Goal: Information Seeking & Learning: Compare options

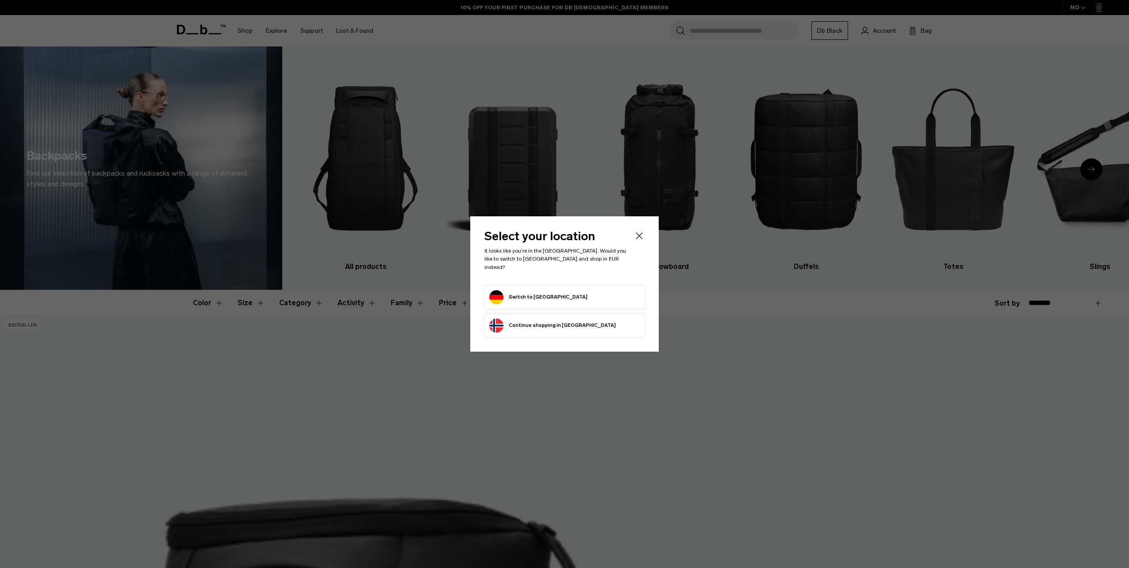
click at [529, 293] on button "Switch to Germany" at bounding box center [538, 297] width 98 height 14
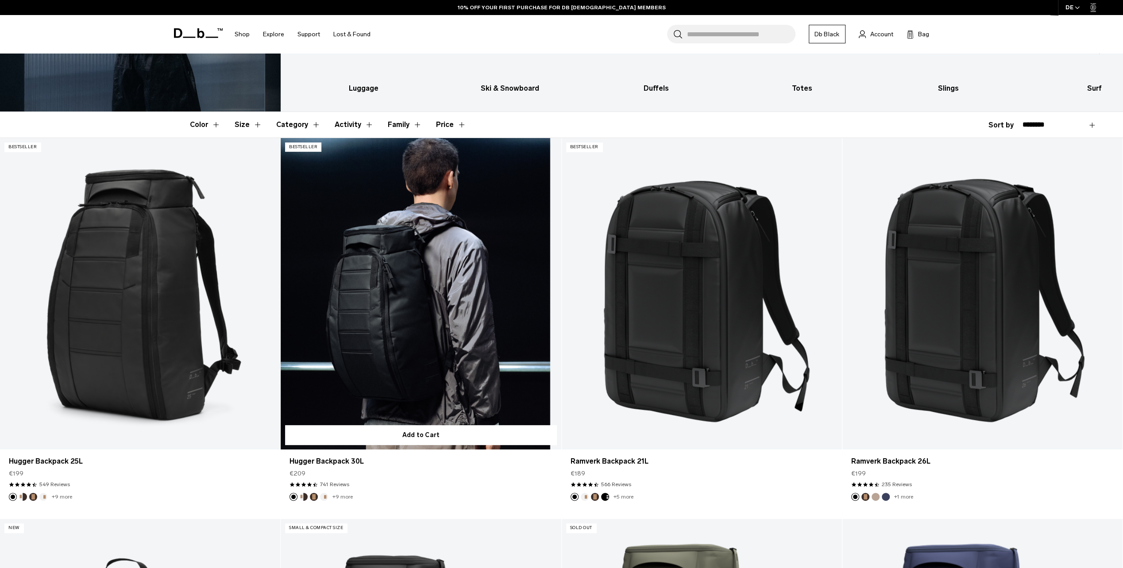
click at [394, 318] on link "Hugger Backpack 30L" at bounding box center [421, 294] width 280 height 312
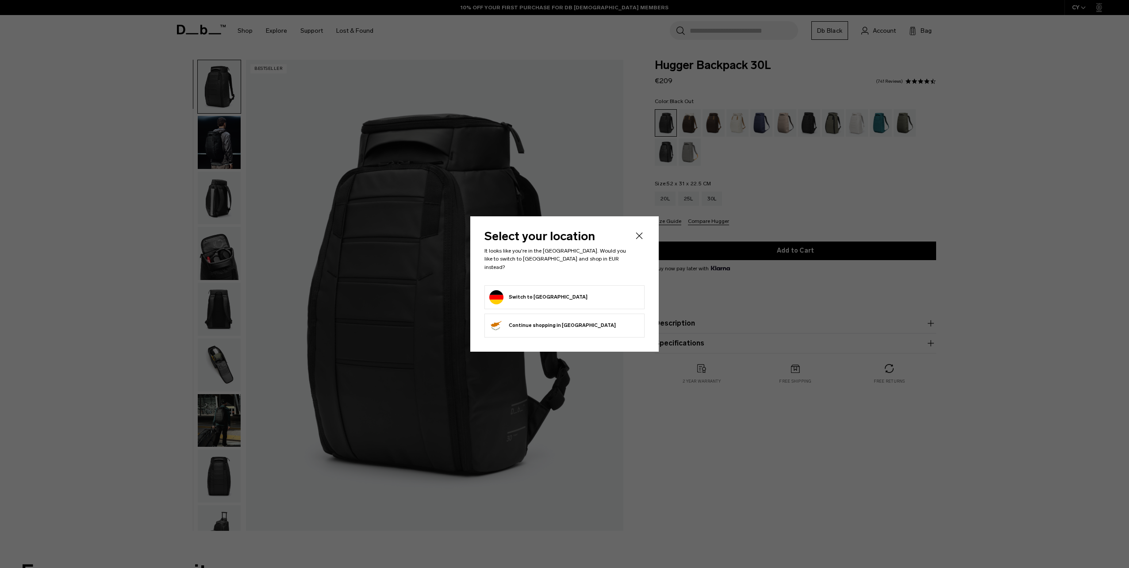
click at [553, 293] on form "Switch to Germany" at bounding box center [564, 297] width 150 height 14
click at [528, 291] on button "Switch to Germany" at bounding box center [538, 297] width 98 height 14
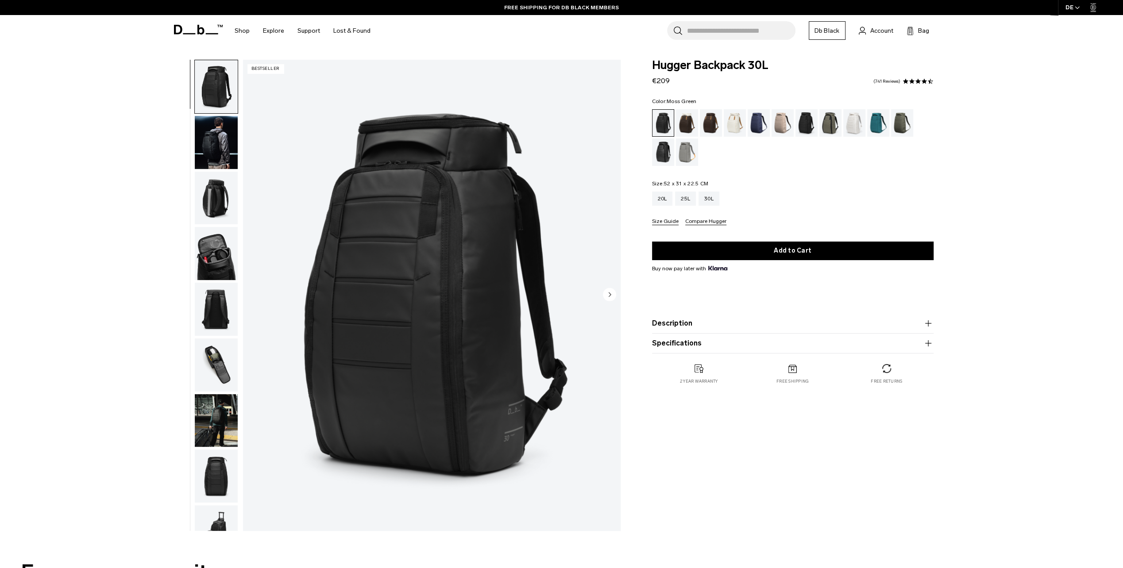
click at [901, 128] on div "Moss Green" at bounding box center [902, 122] width 23 height 27
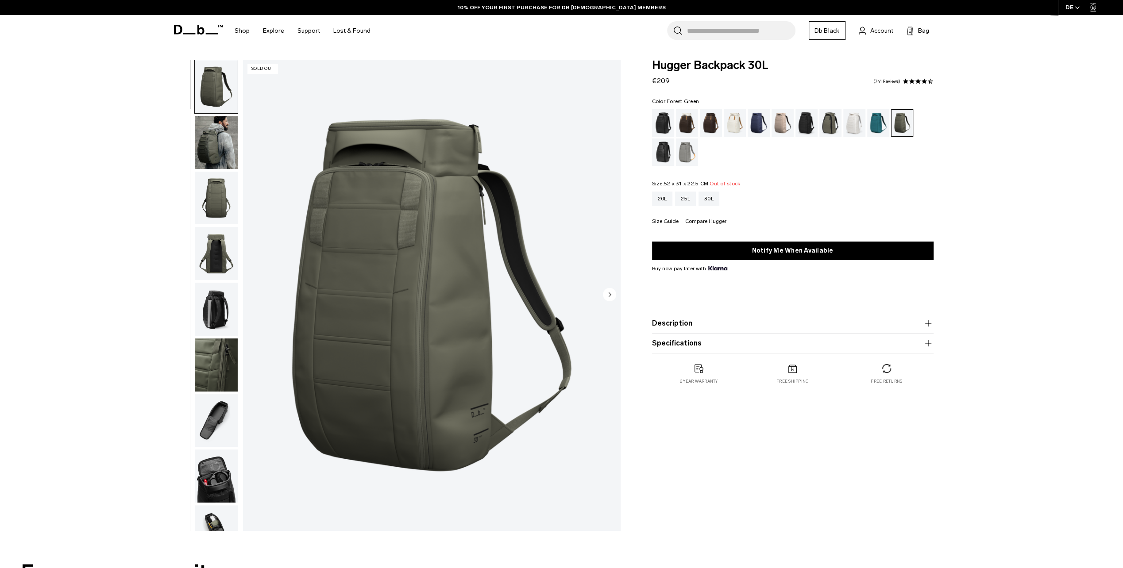
click at [828, 121] on div "Forest Green" at bounding box center [830, 122] width 23 height 27
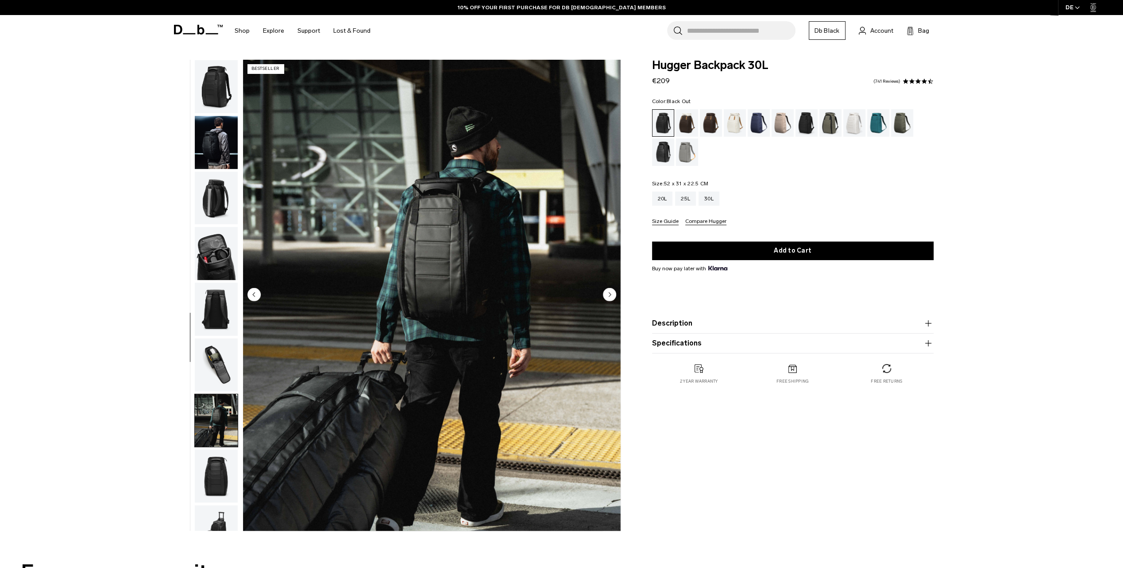
scroll to position [140, 0]
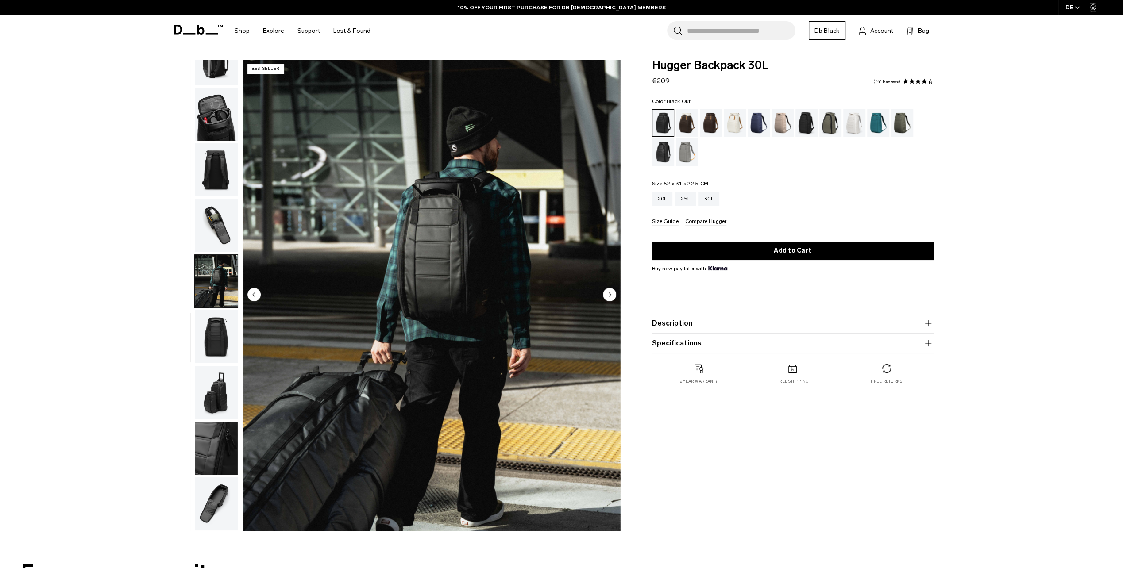
click at [217, 285] on img "button" at bounding box center [216, 281] width 43 height 53
click at [213, 328] on img "button" at bounding box center [216, 336] width 43 height 53
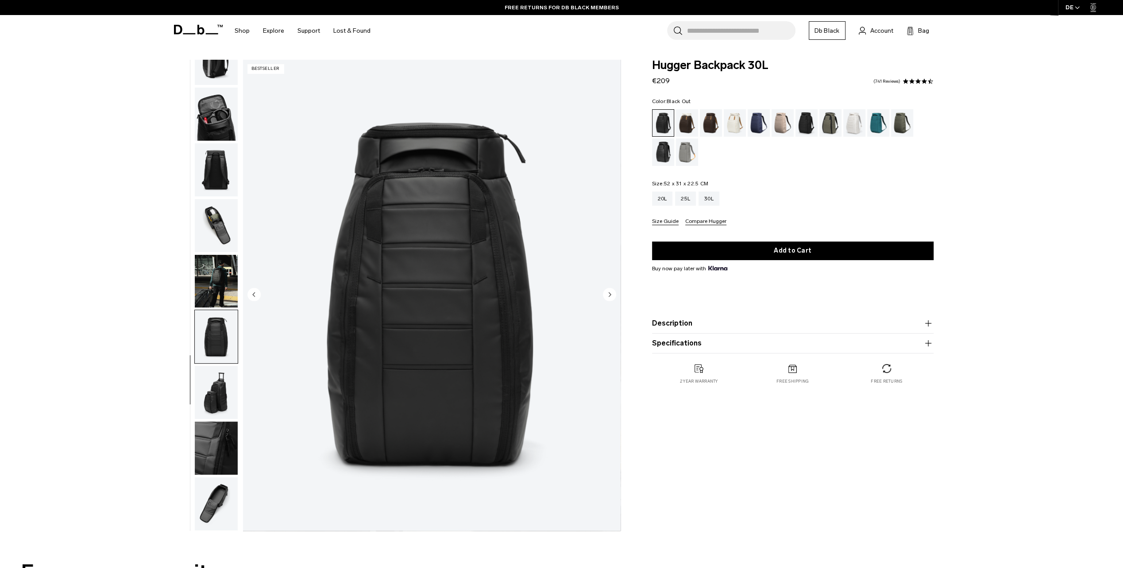
click at [212, 154] on img "button" at bounding box center [216, 169] width 43 height 53
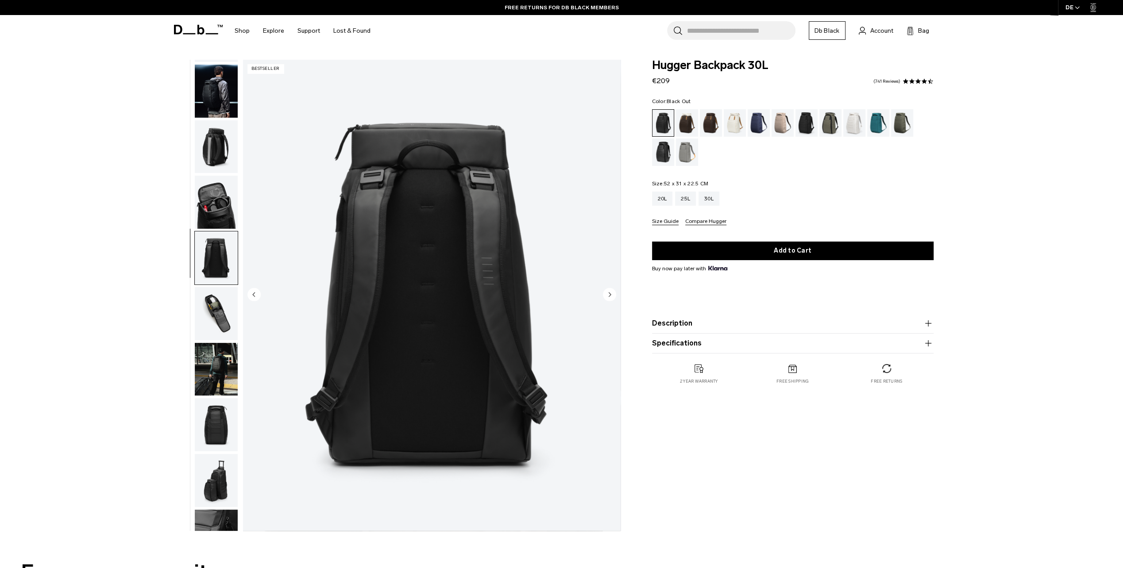
click at [215, 142] on img "button" at bounding box center [216, 146] width 43 height 53
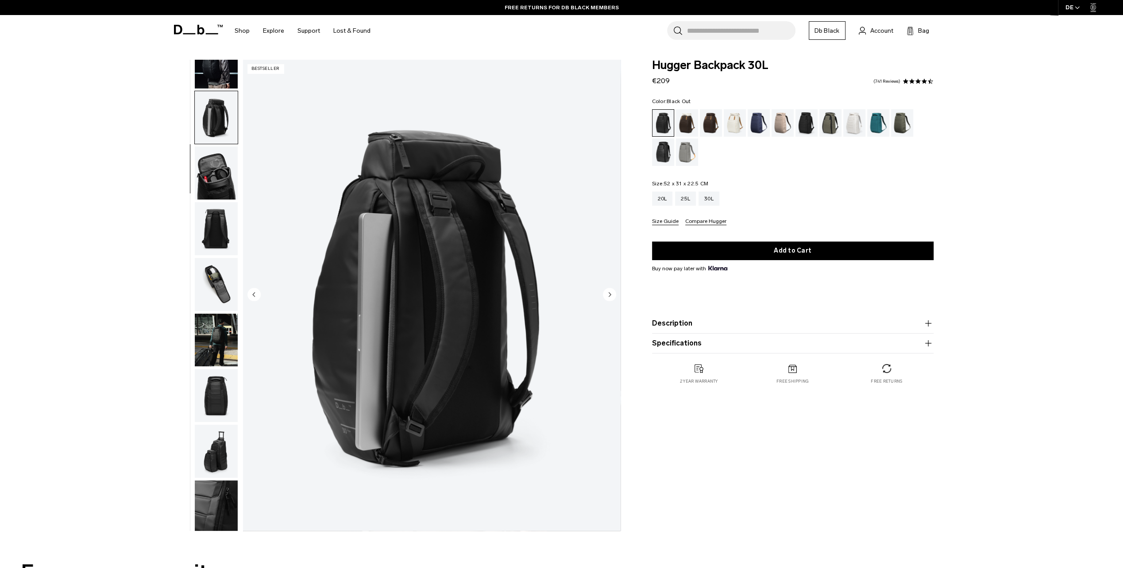
scroll to position [112, 0]
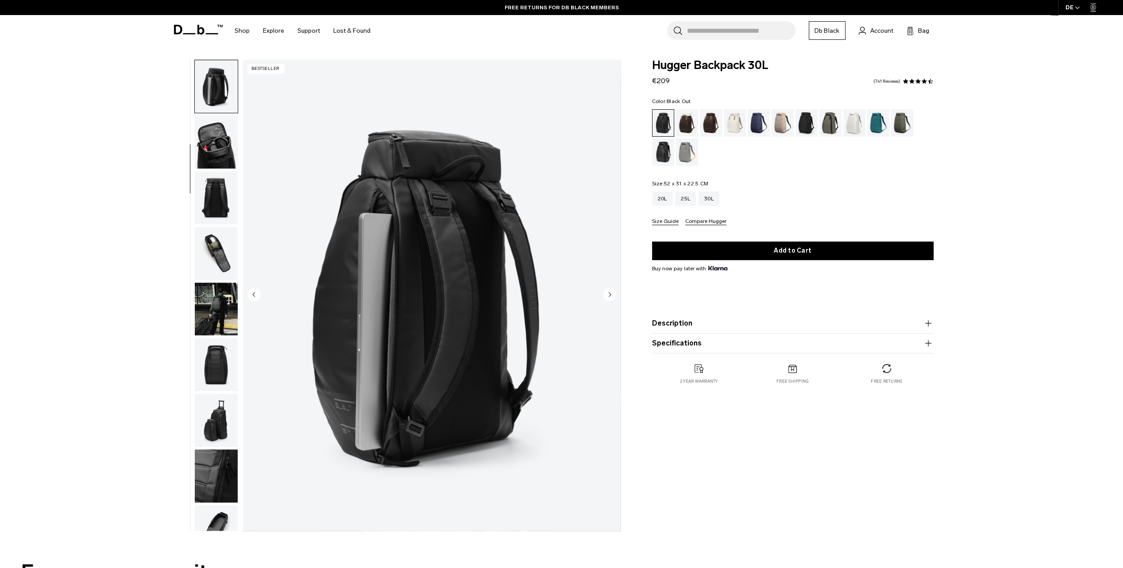
click at [208, 79] on img "button" at bounding box center [216, 86] width 43 height 53
click at [204, 135] on img "button" at bounding box center [216, 141] width 43 height 53
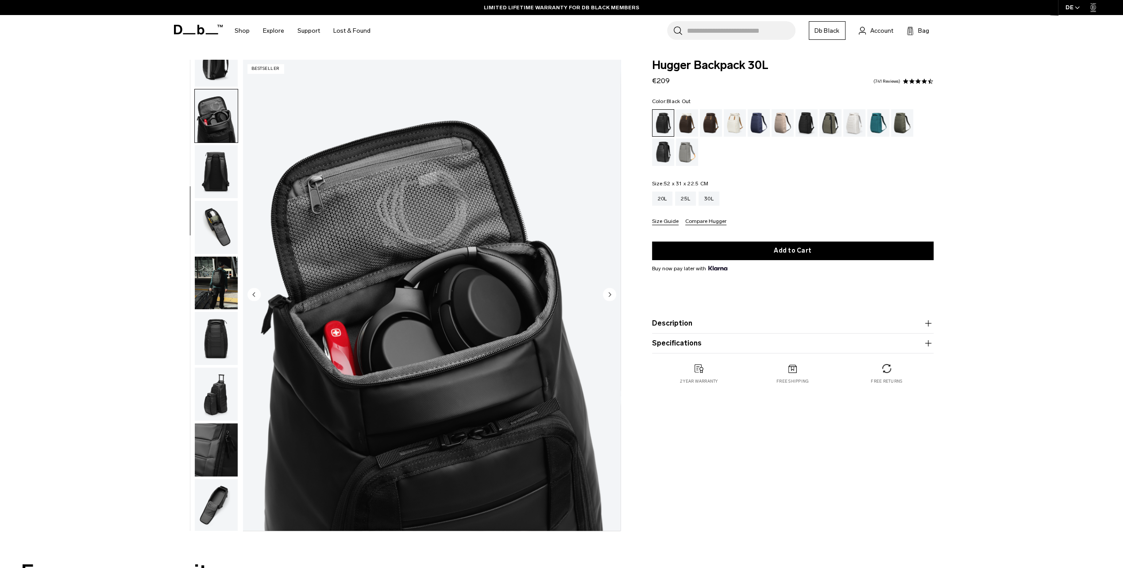
scroll to position [140, 0]
click at [216, 176] on img "button" at bounding box center [216, 169] width 43 height 53
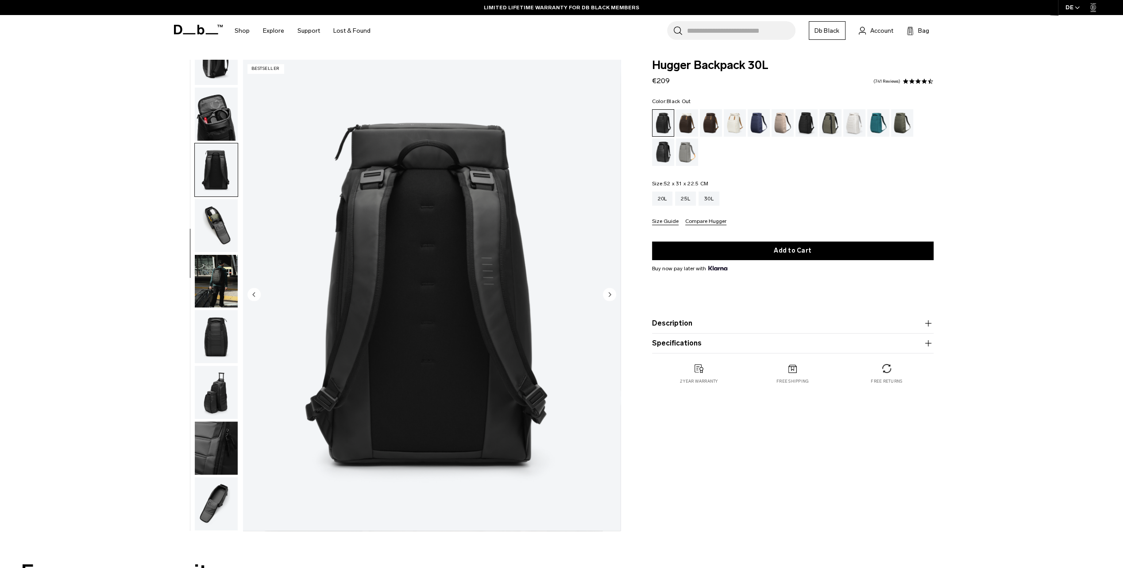
click at [222, 118] on img "button" at bounding box center [216, 114] width 43 height 53
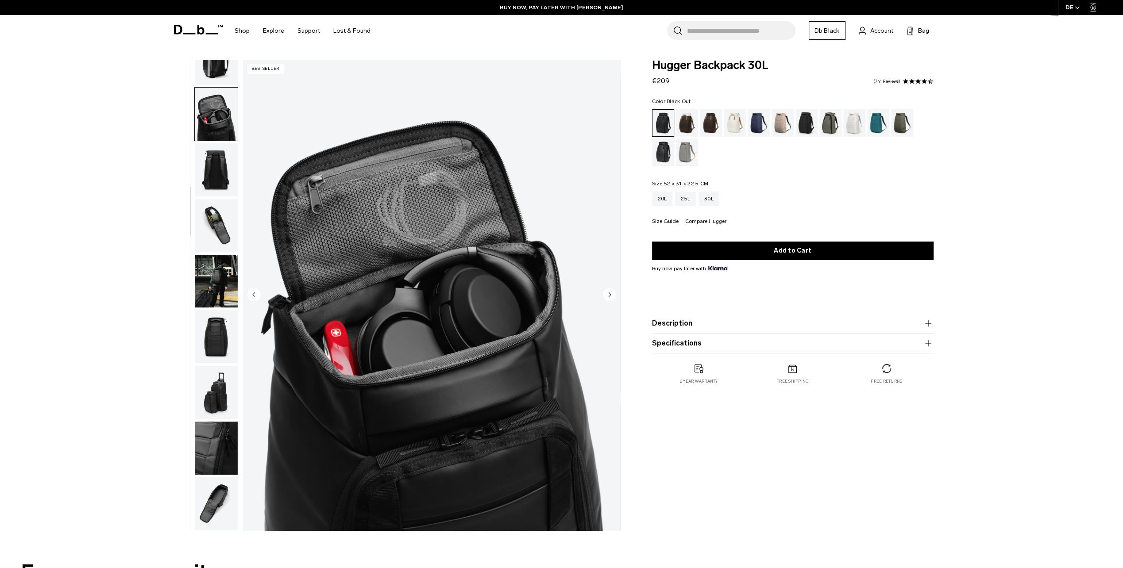
click at [222, 516] on img "button" at bounding box center [216, 503] width 43 height 53
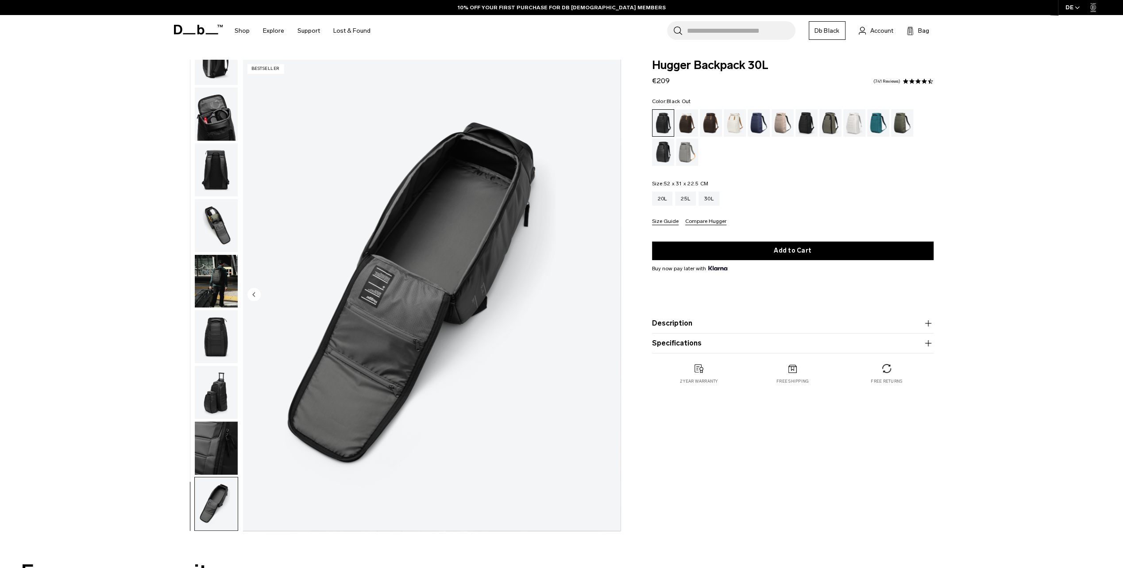
click at [204, 499] on img "button" at bounding box center [216, 503] width 43 height 53
click at [212, 440] on img "button" at bounding box center [216, 448] width 43 height 53
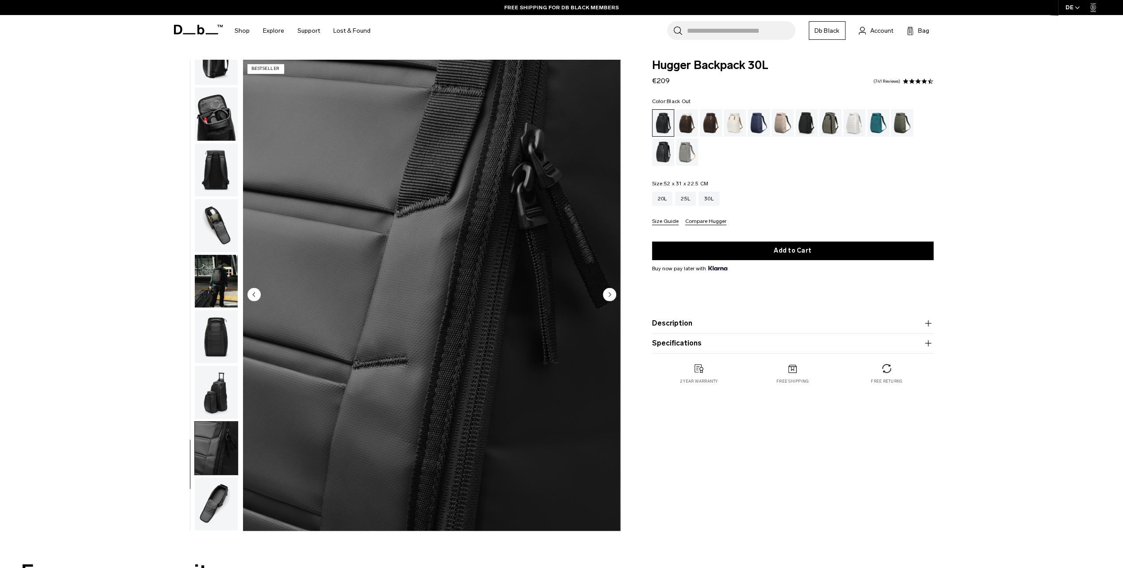
click at [212, 401] on img "button" at bounding box center [216, 392] width 43 height 53
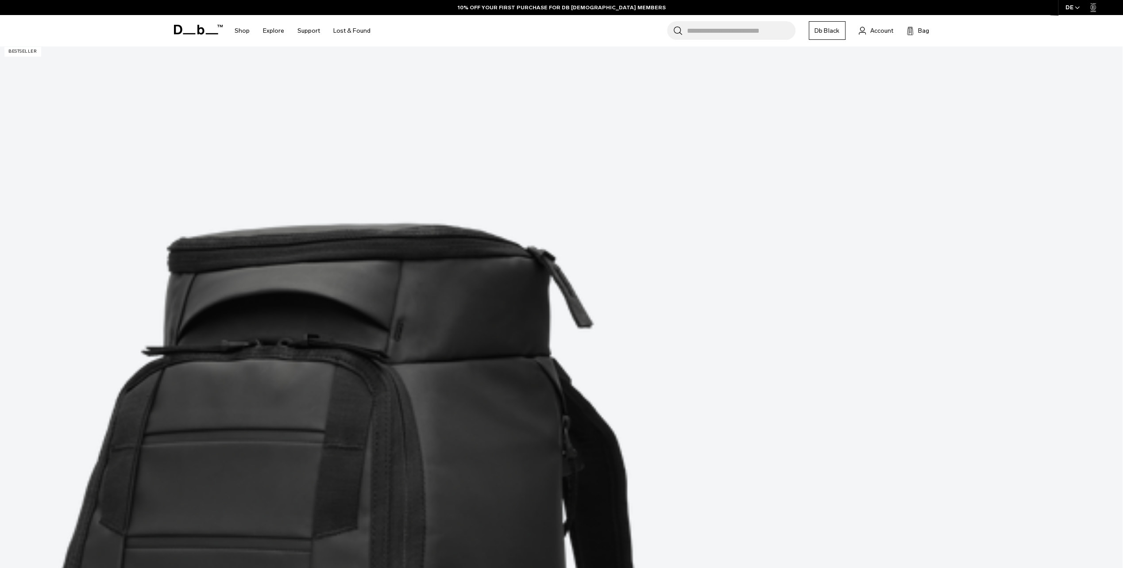
scroll to position [266, 0]
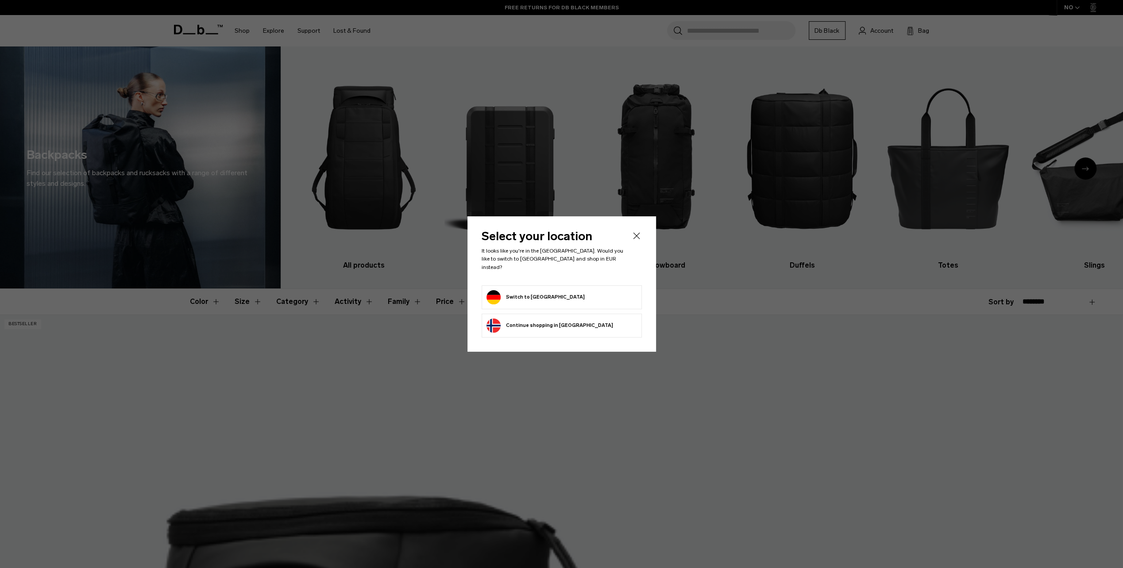
click at [636, 241] on icon "Close" at bounding box center [636, 236] width 11 height 11
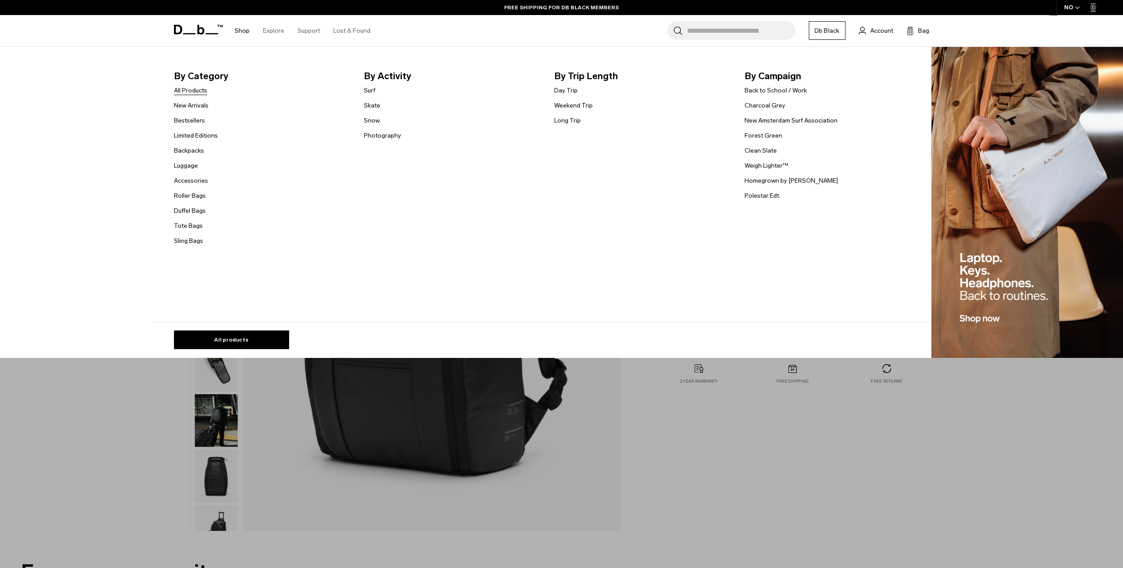
click at [189, 92] on link "All Products" at bounding box center [190, 90] width 33 height 9
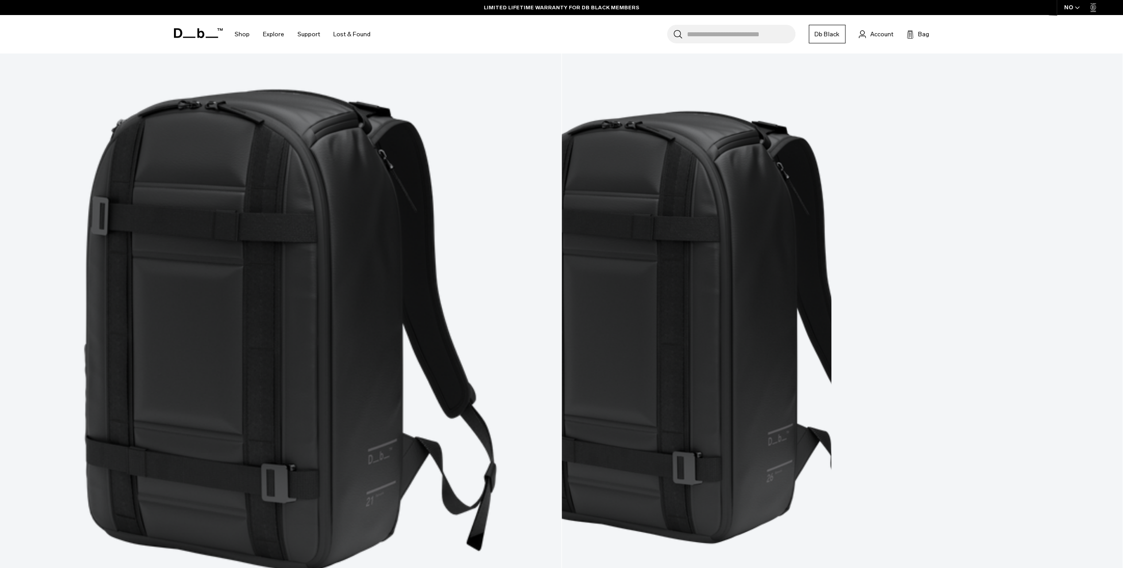
scroll to position [1018, 0]
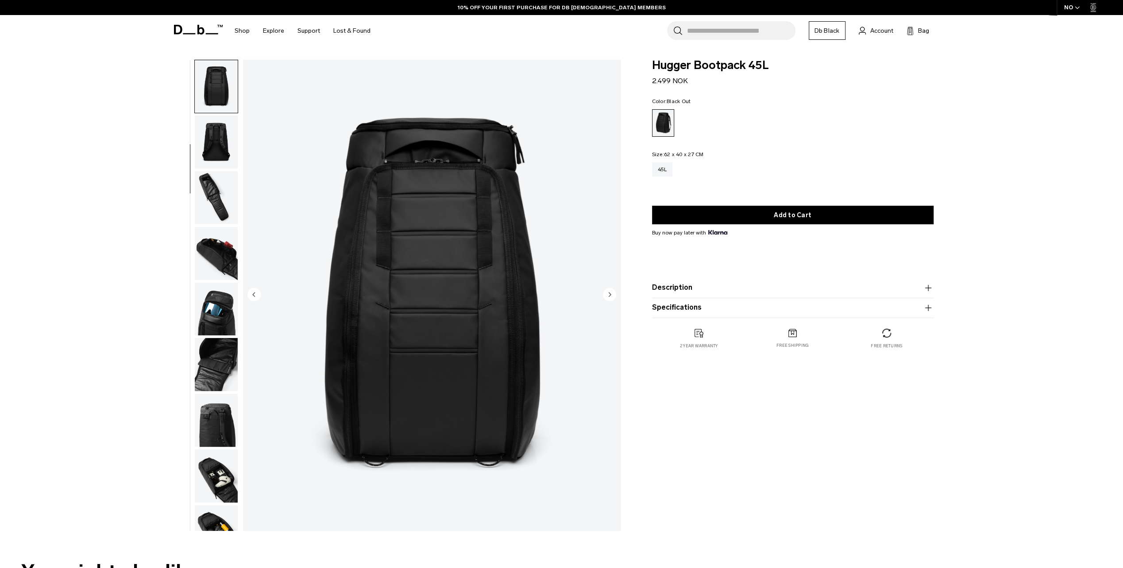
click at [217, 323] on img "button" at bounding box center [216, 309] width 43 height 53
click at [217, 265] on ul at bounding box center [216, 295] width 44 height 471
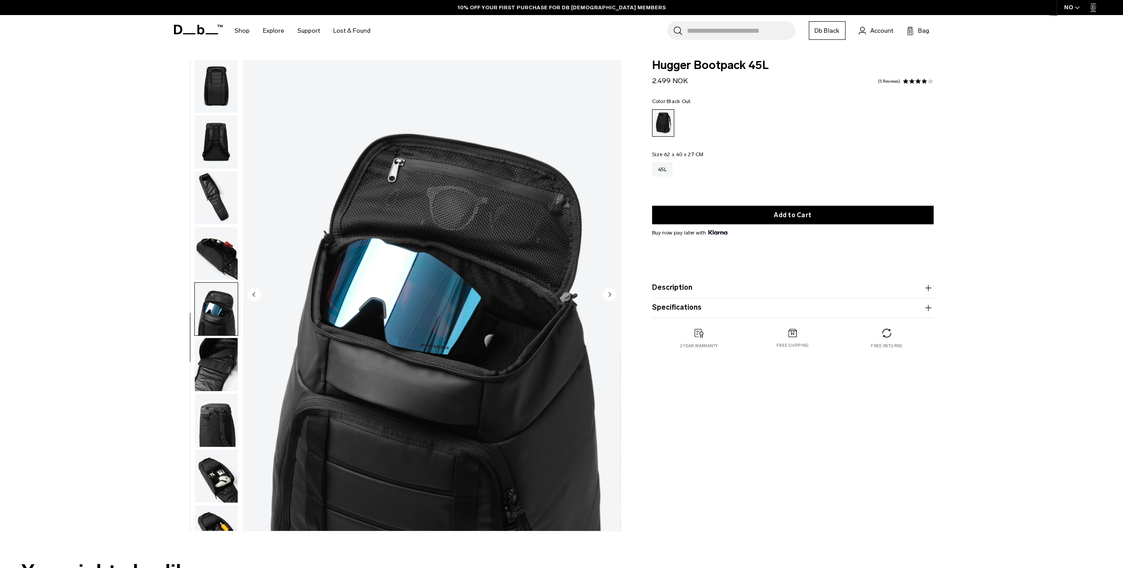
click at [219, 227] on img "button" at bounding box center [216, 253] width 43 height 53
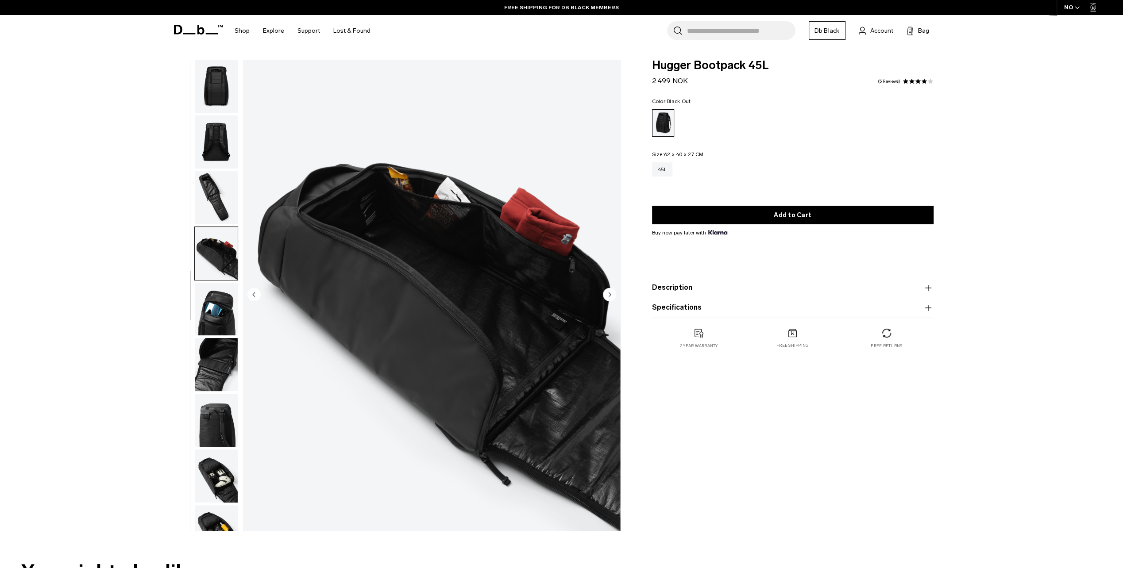
scroll to position [140, 0]
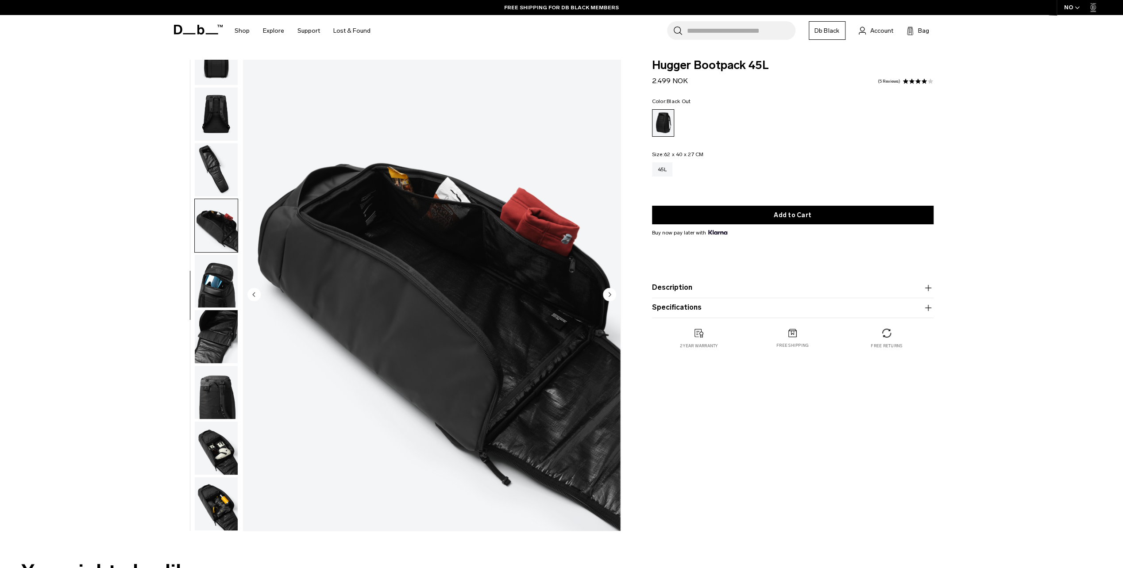
click at [208, 439] on img "button" at bounding box center [216, 448] width 43 height 53
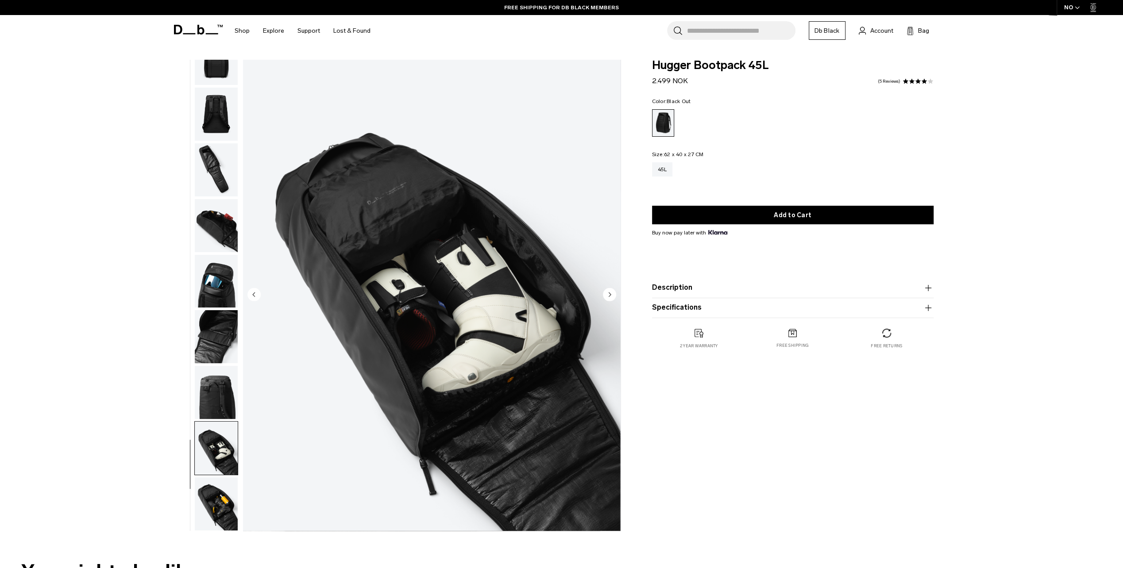
click at [236, 523] on img "button" at bounding box center [216, 503] width 43 height 53
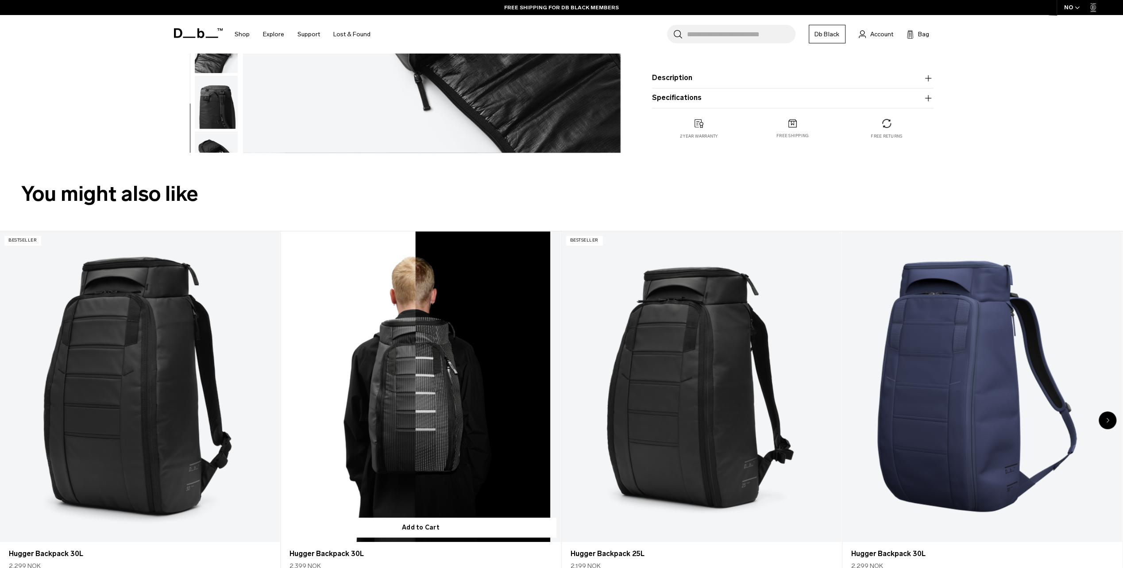
scroll to position [487, 0]
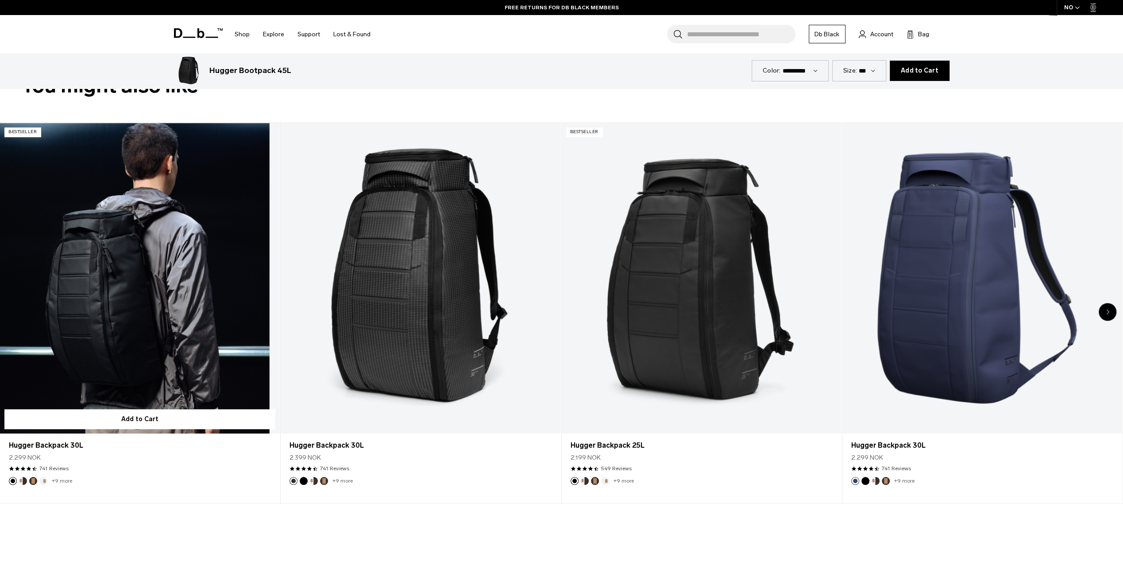
click at [150, 297] on link "Hugger Backpack 30L" at bounding box center [140, 278] width 280 height 311
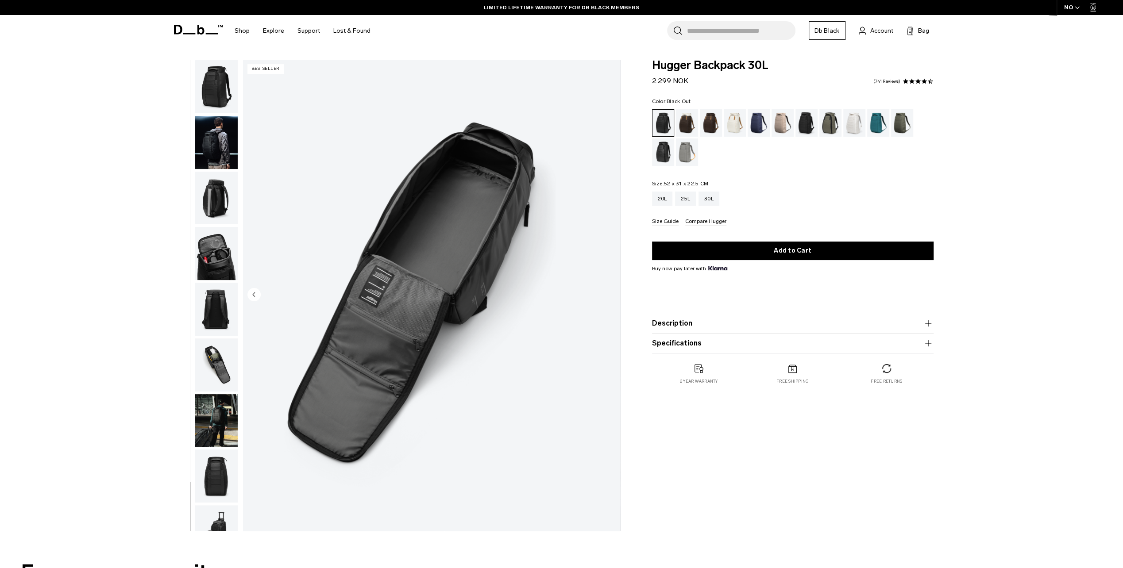
click at [699, 323] on button "Description" at bounding box center [792, 323] width 281 height 11
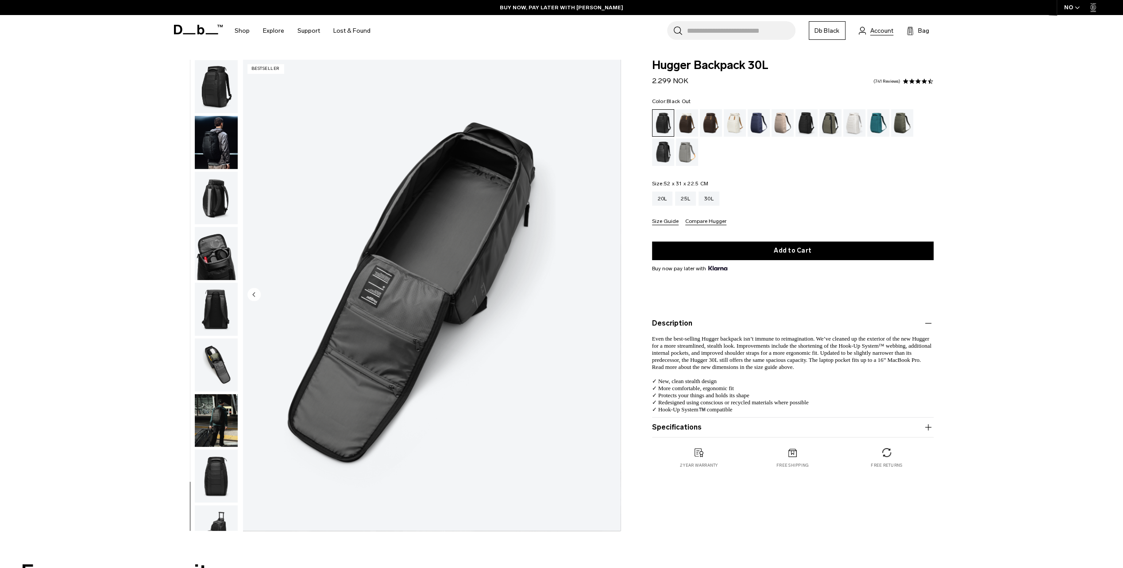
click at [880, 28] on span "Account" at bounding box center [881, 30] width 23 height 9
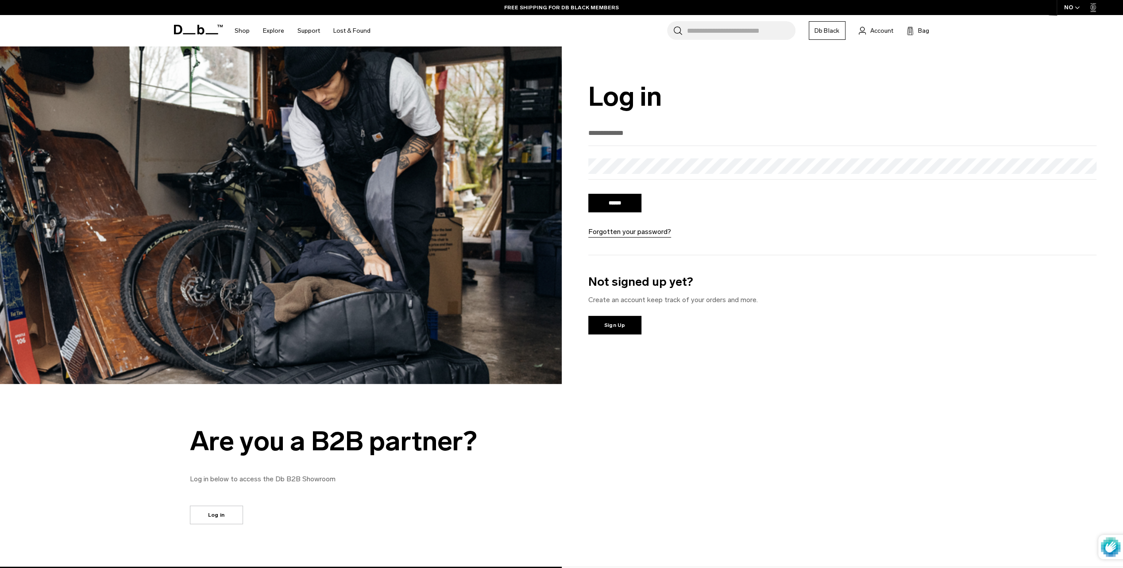
click at [184, 28] on icon at bounding box center [198, 30] width 49 height 10
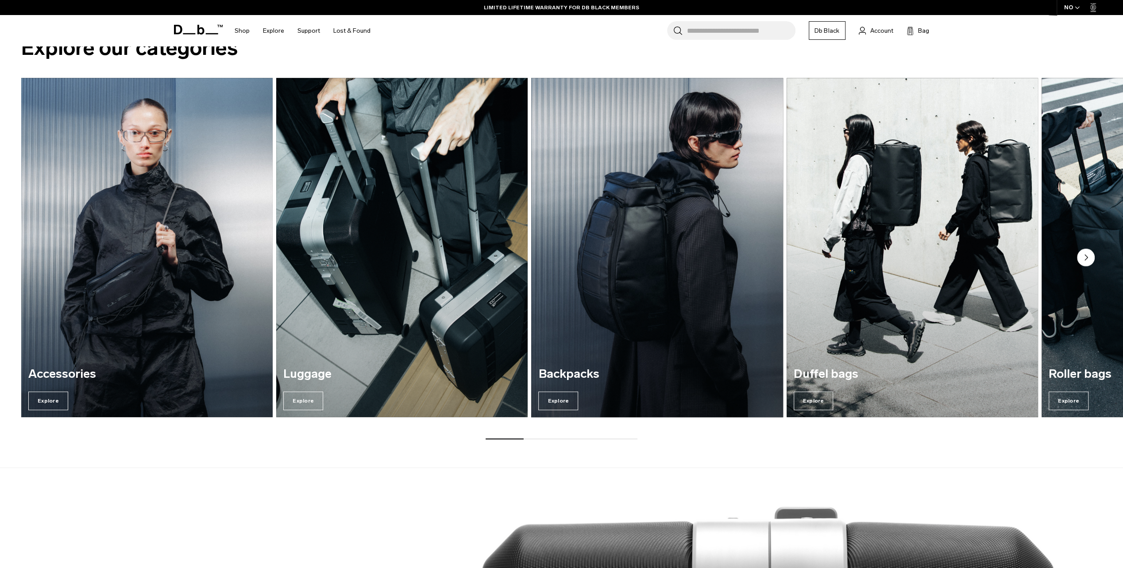
scroll to position [575, 0]
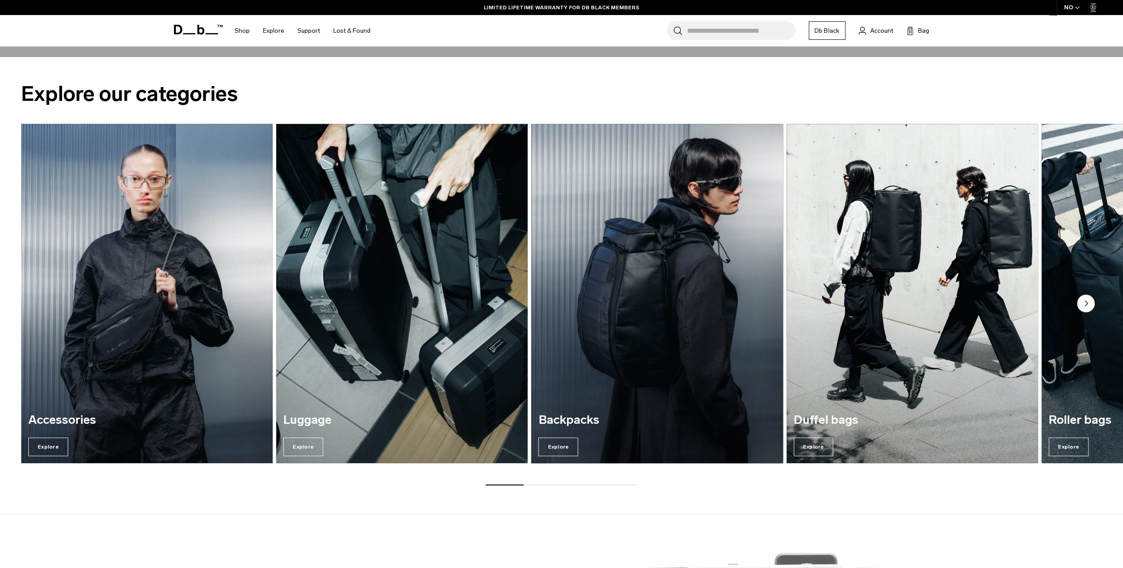
click at [587, 233] on img "3 / 7" at bounding box center [656, 294] width 259 height 350
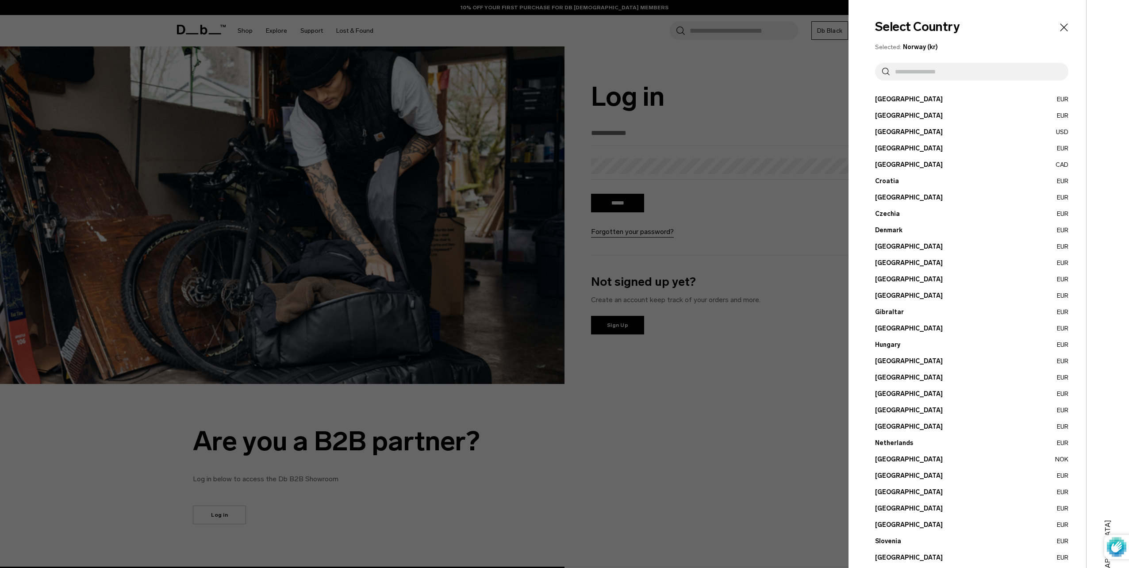
click at [885, 295] on button "[GEOGRAPHIC_DATA] EUR" at bounding box center [971, 295] width 193 height 9
click at [886, 293] on button "Germany EUR" at bounding box center [971, 295] width 193 height 9
click at [886, 294] on button "Germany EUR" at bounding box center [971, 295] width 193 height 9
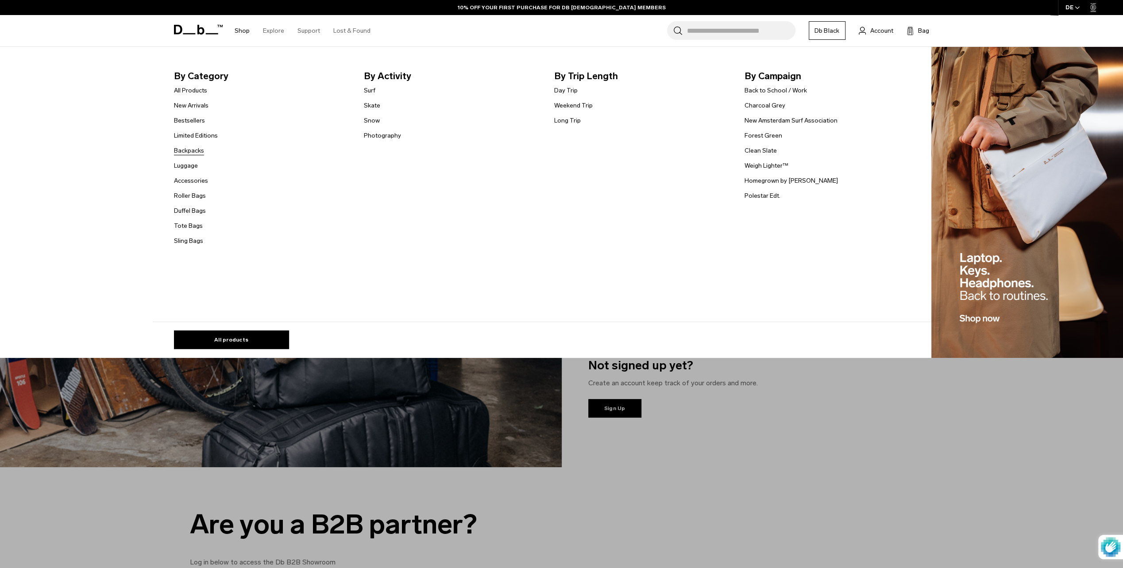
click at [204, 154] on link "Backpacks" at bounding box center [189, 150] width 30 height 9
click at [203, 153] on link "Backpacks" at bounding box center [189, 150] width 30 height 9
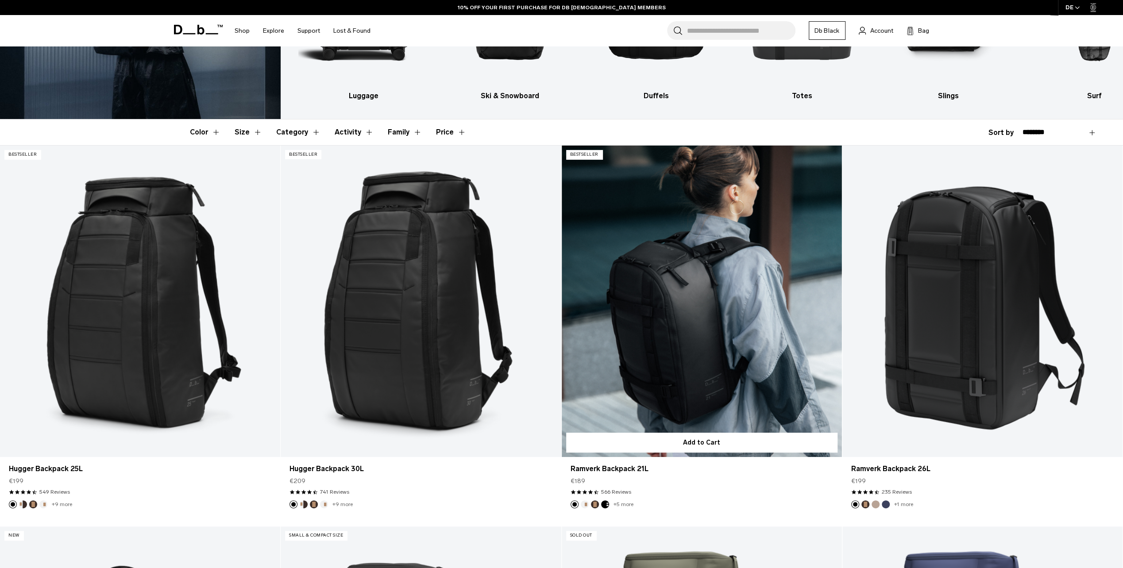
scroll to position [177, 0]
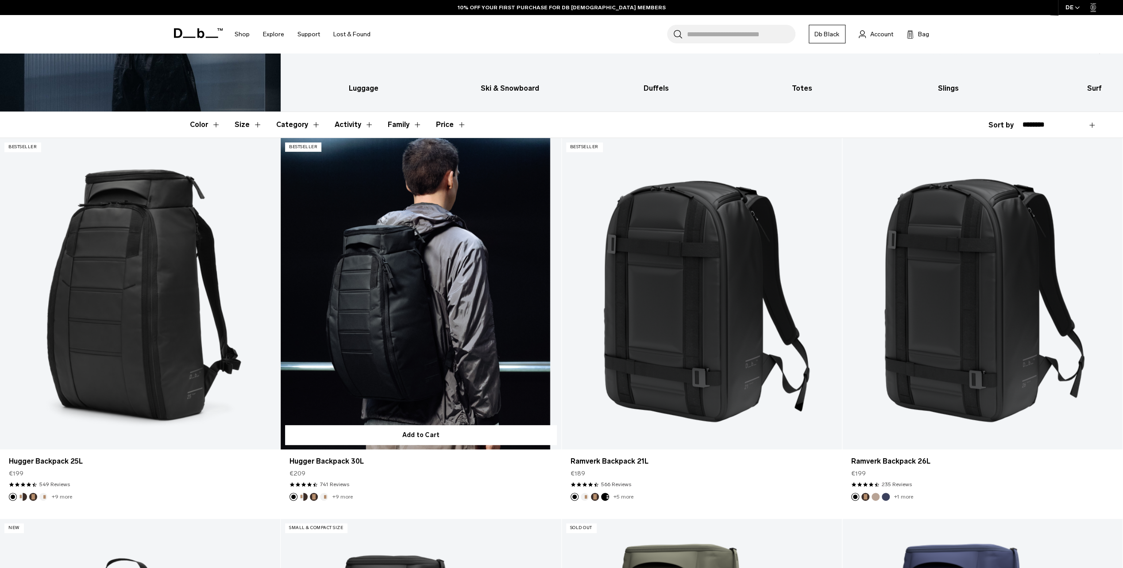
click at [419, 308] on link "Hugger Backpack 30L" at bounding box center [421, 294] width 280 height 312
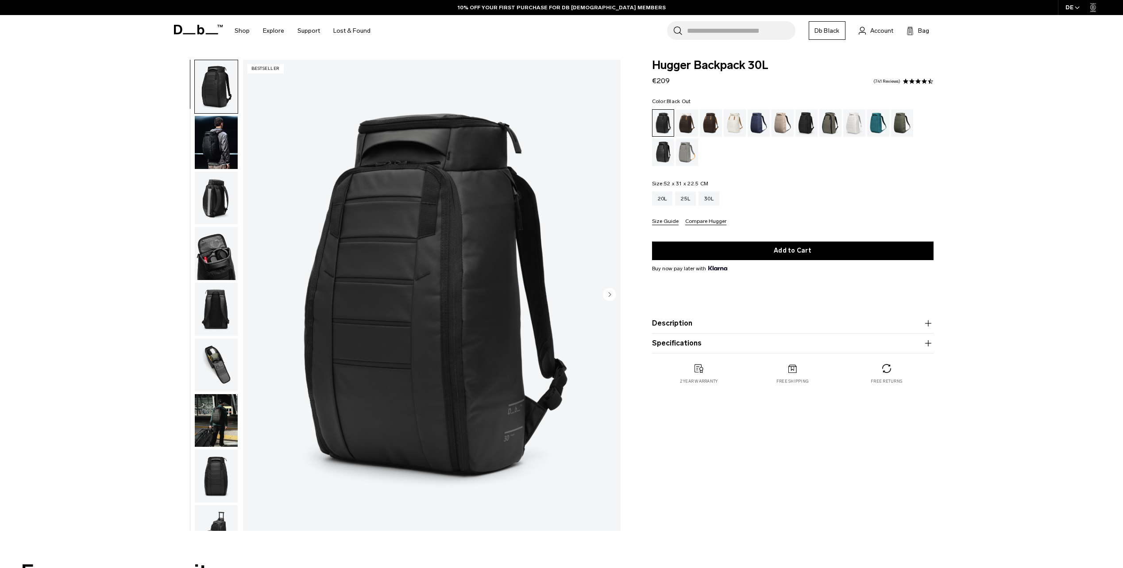
click at [680, 318] on button "Description" at bounding box center [792, 323] width 281 height 11
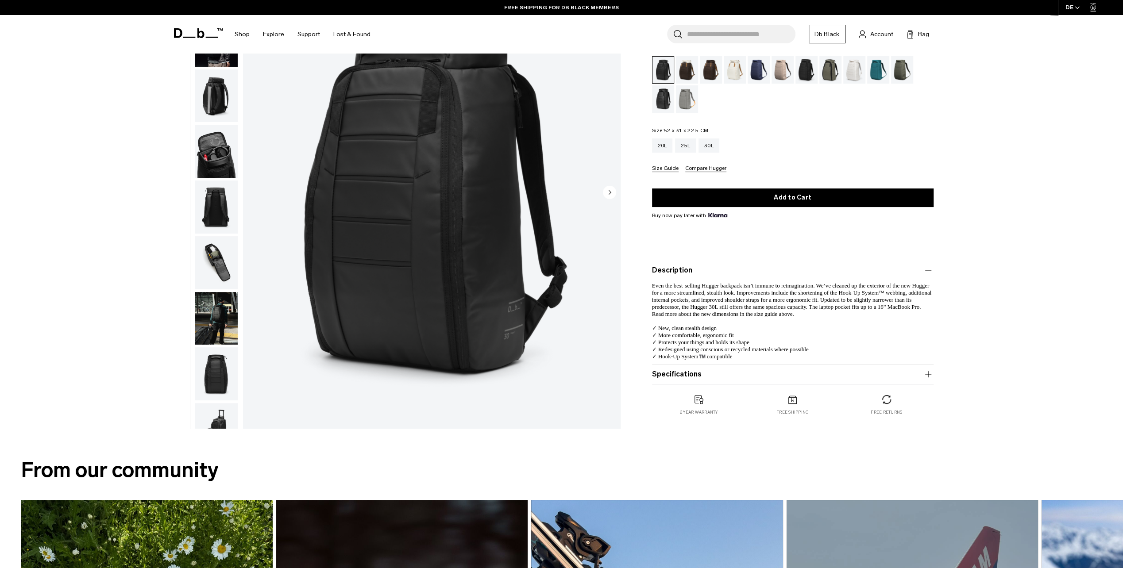
scroll to position [89, 0]
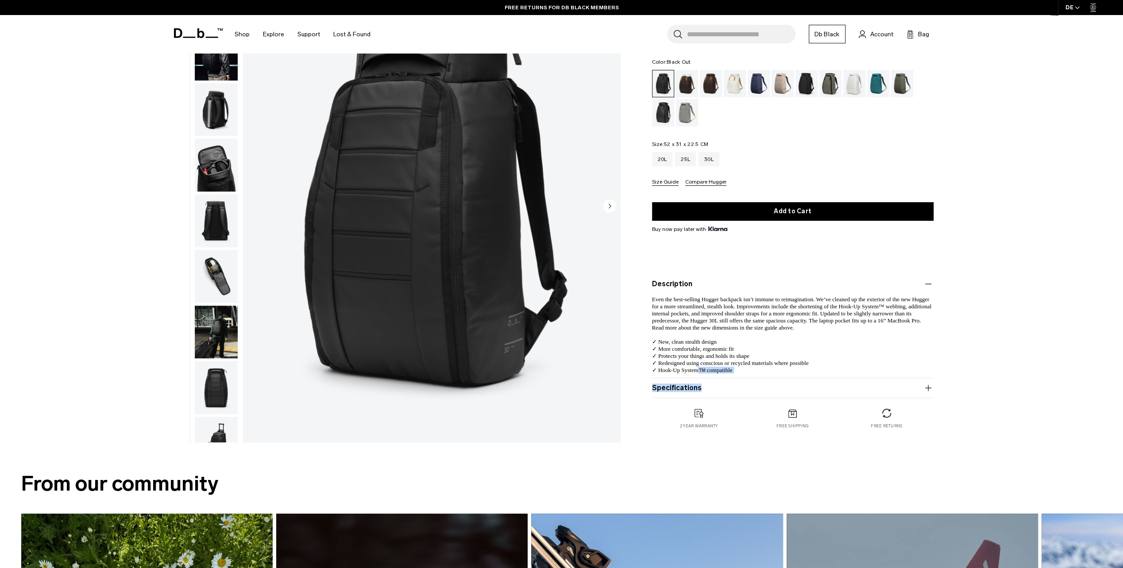
click at [700, 382] on div "Description Even the best-selling Hugger backpack isn’t immune to reimagination…" at bounding box center [792, 336] width 281 height 124
drag, startPoint x: 700, startPoint y: 382, endPoint x: 697, endPoint y: 392, distance: 10.1
click at [697, 392] on button "Specifications" at bounding box center [792, 388] width 281 height 11
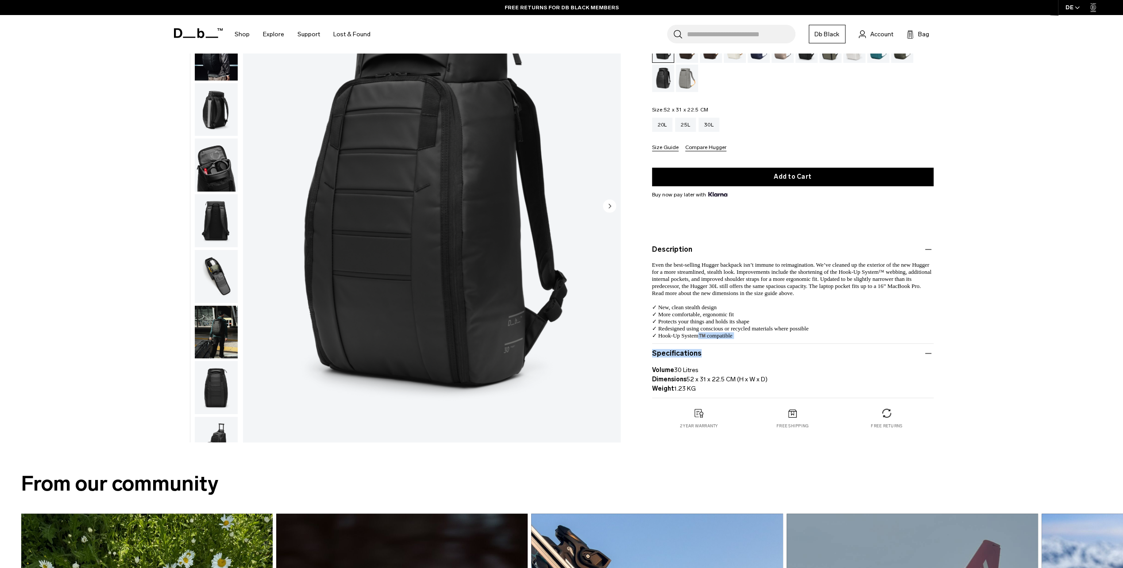
click at [220, 326] on img "button" at bounding box center [216, 332] width 43 height 53
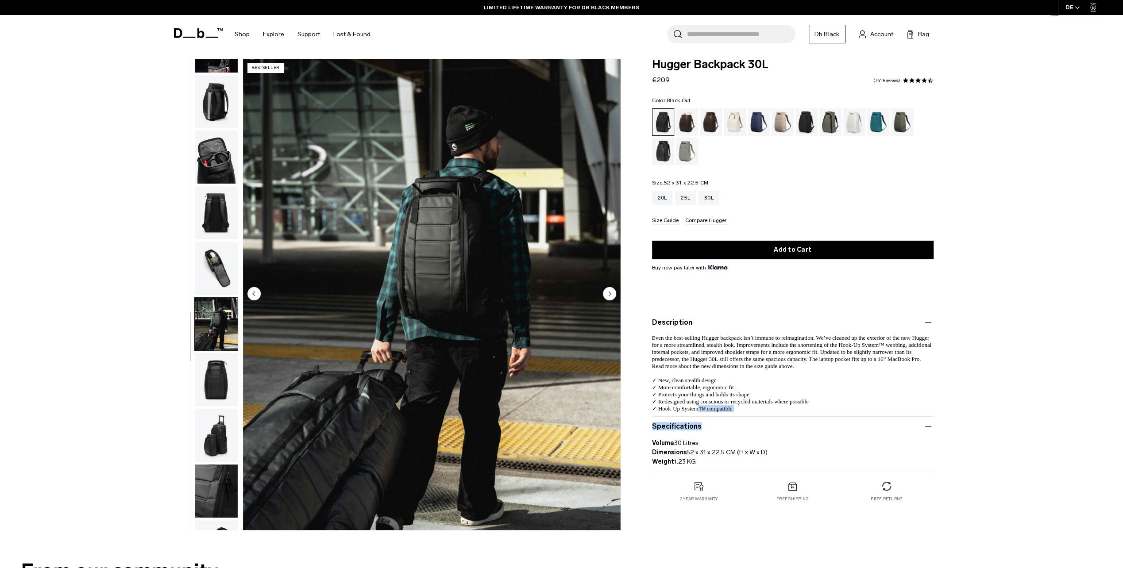
scroll to position [0, 0]
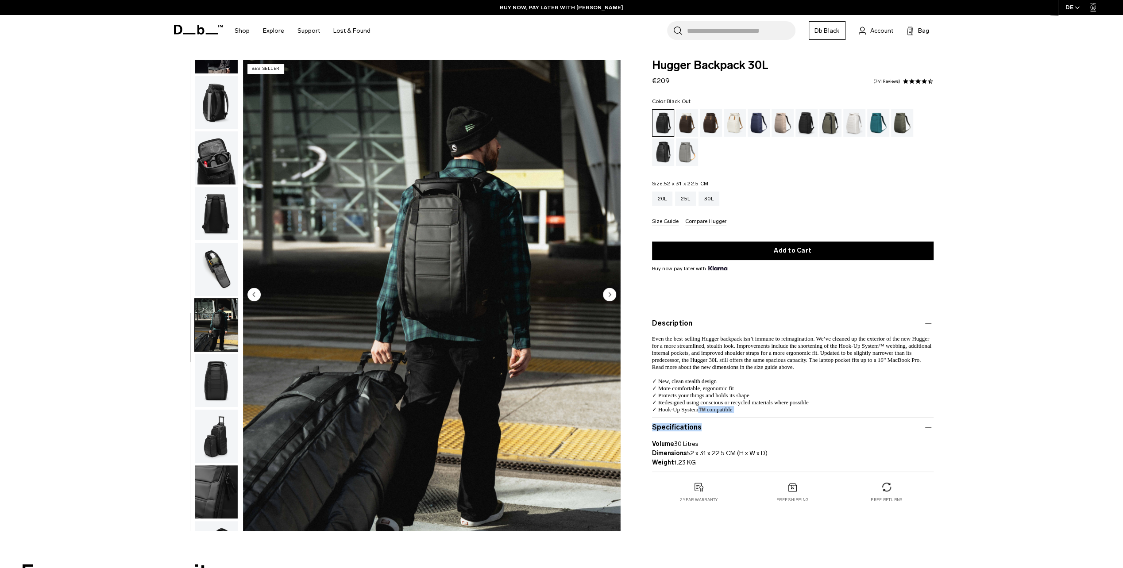
click at [216, 378] on img "button" at bounding box center [216, 380] width 43 height 53
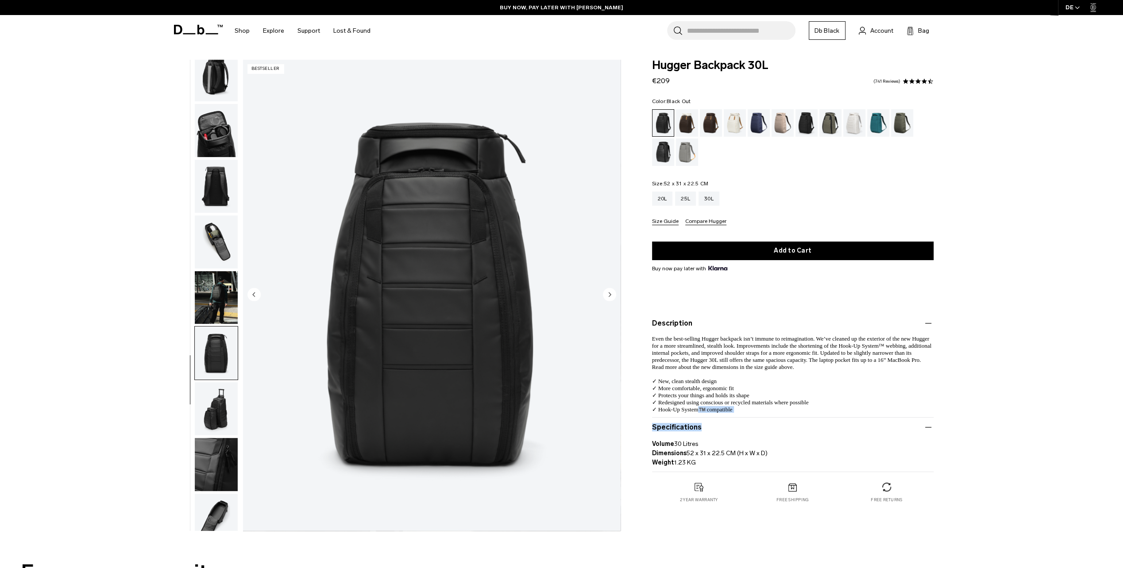
scroll to position [140, 0]
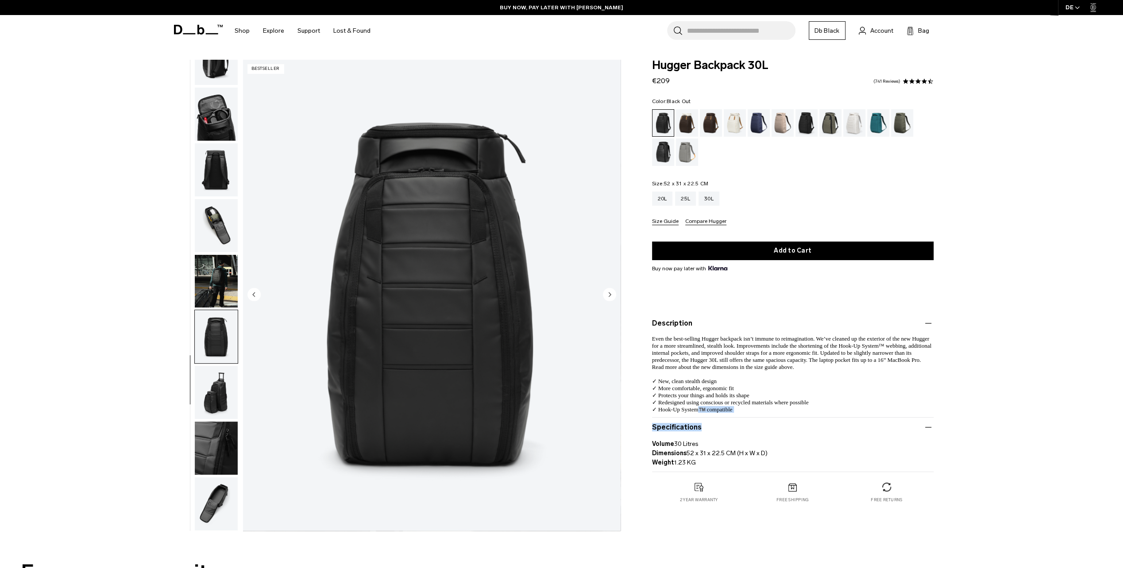
click at [213, 383] on img "button" at bounding box center [216, 392] width 43 height 53
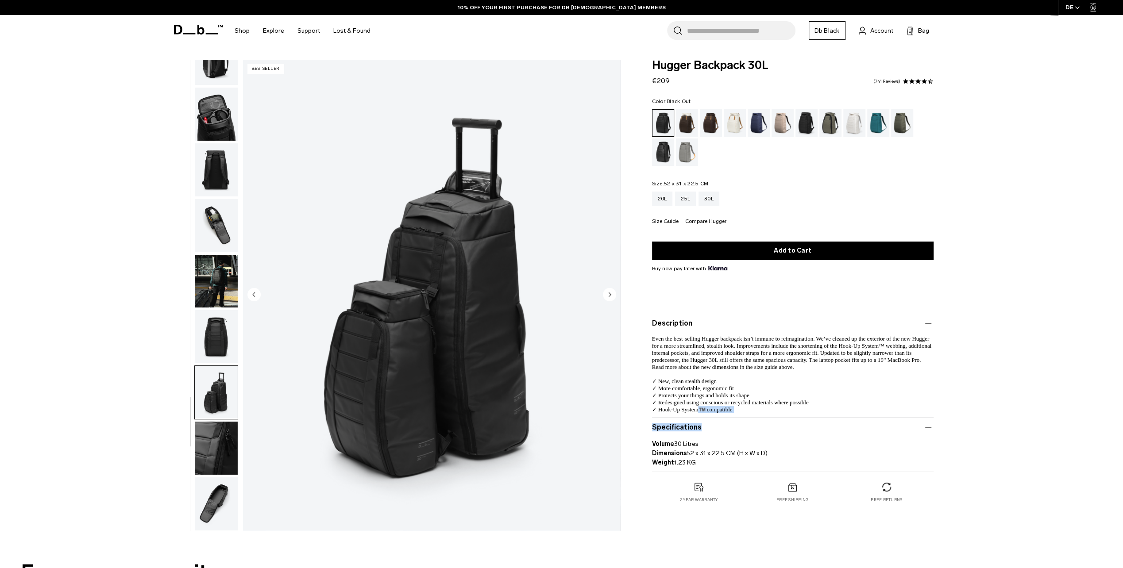
click at [206, 497] on img "button" at bounding box center [216, 503] width 43 height 53
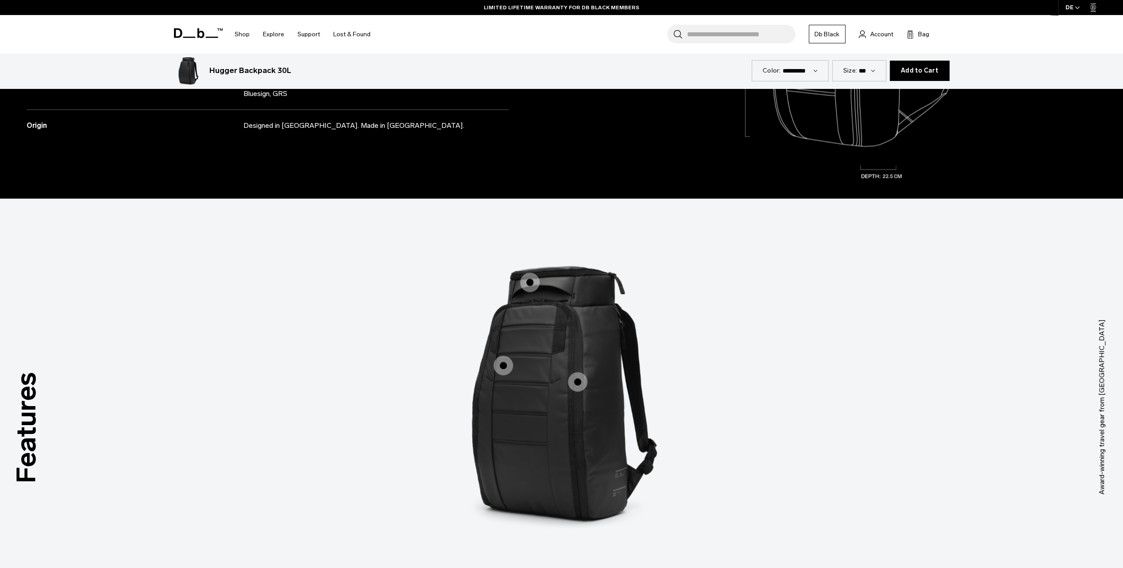
scroll to position [1195, 0]
click at [522, 273] on label "Roomy Top Pocket" at bounding box center [529, 281] width 21 height 21
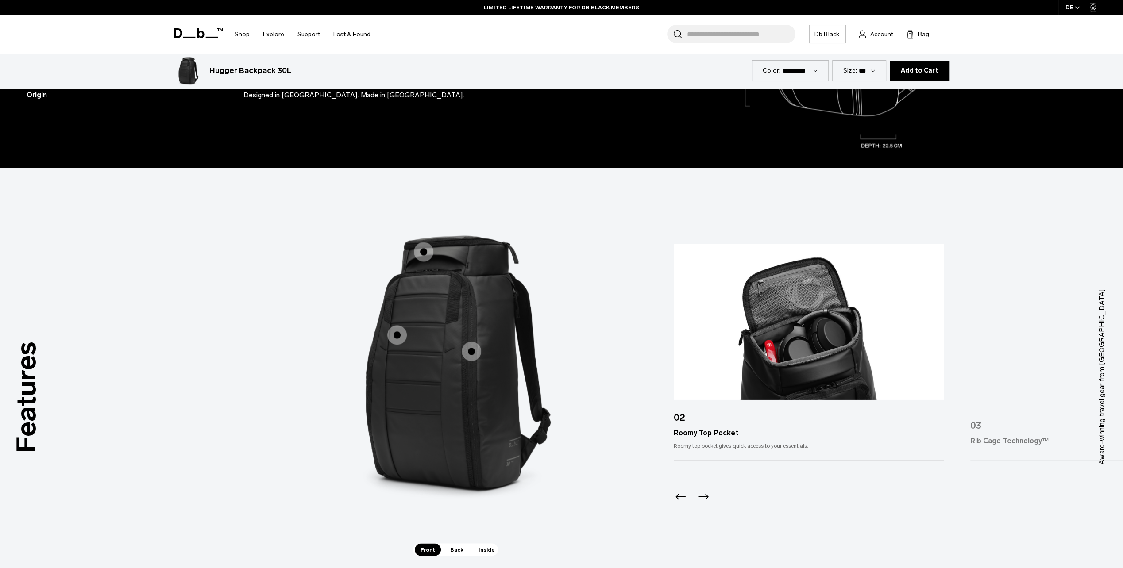
scroll to position [1239, 0]
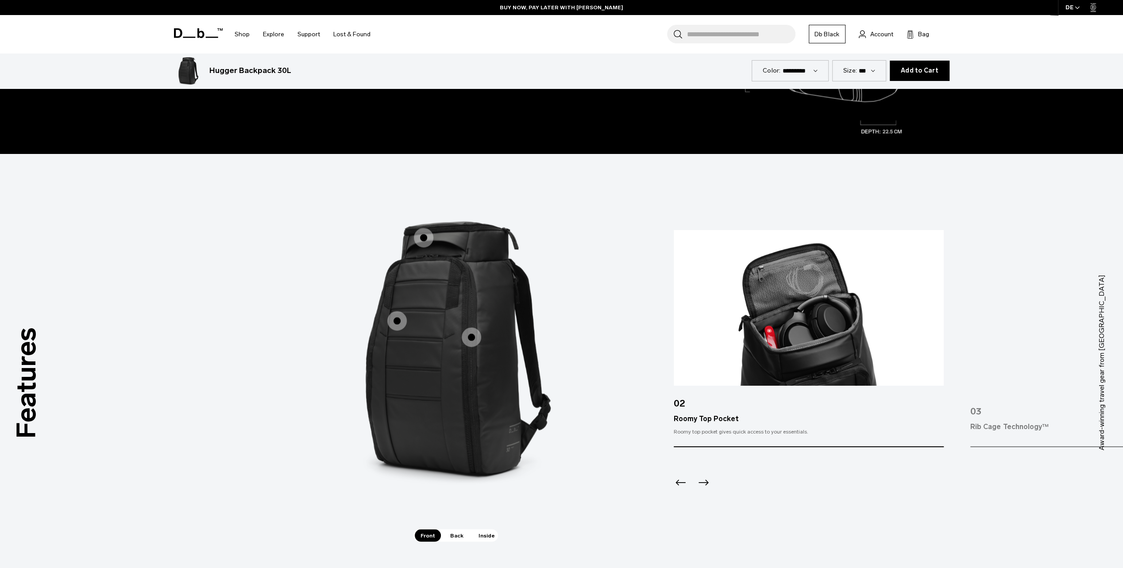
click at [704, 481] on icon "Next slide" at bounding box center [703, 483] width 14 height 14
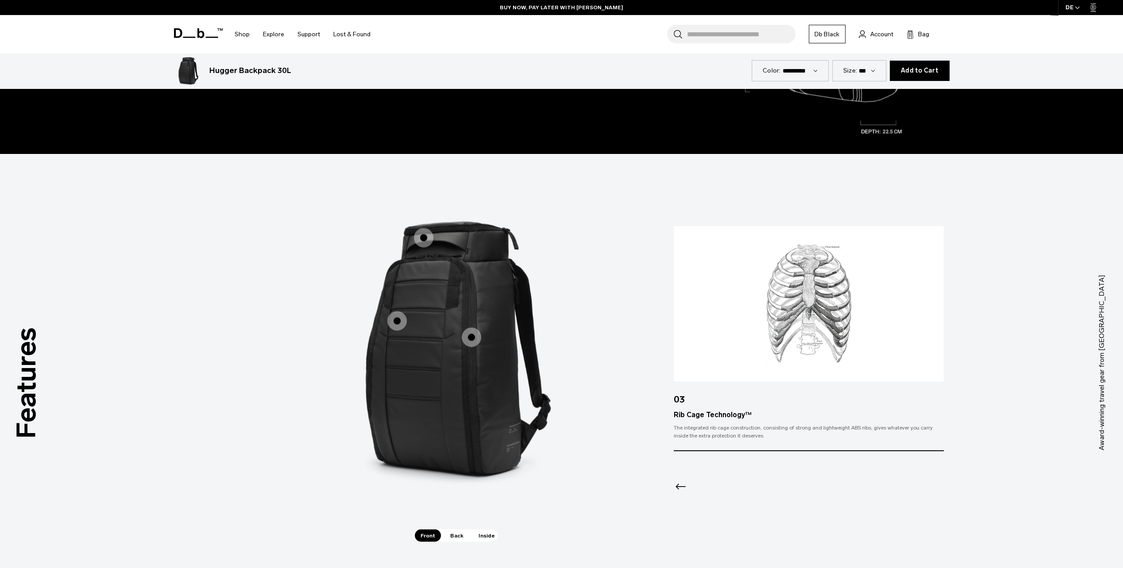
click at [677, 485] on icon "Previous slide" at bounding box center [680, 487] width 10 height 6
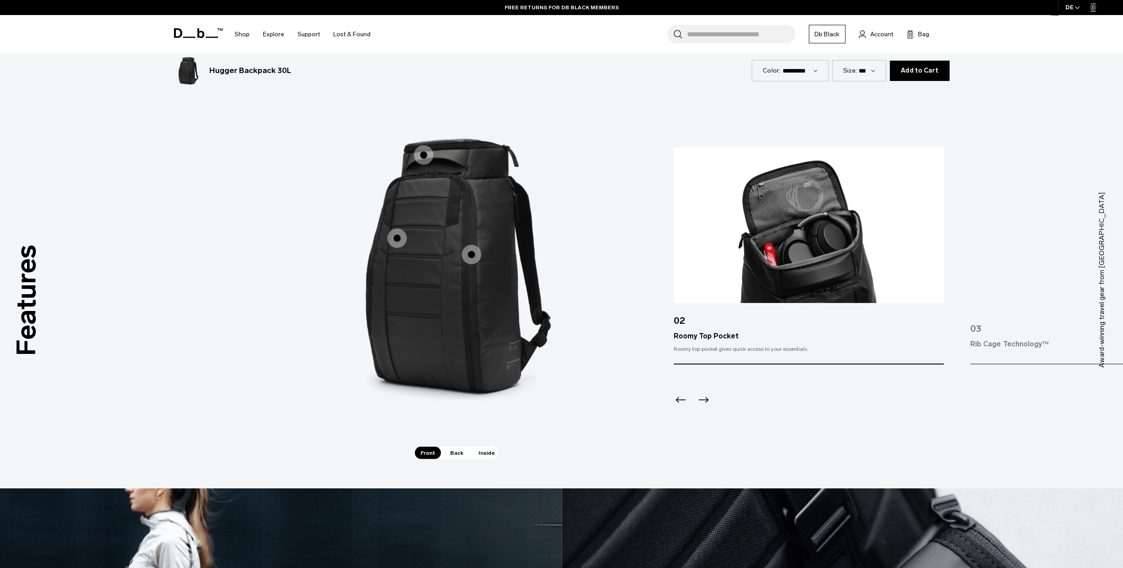
scroll to position [1328, 0]
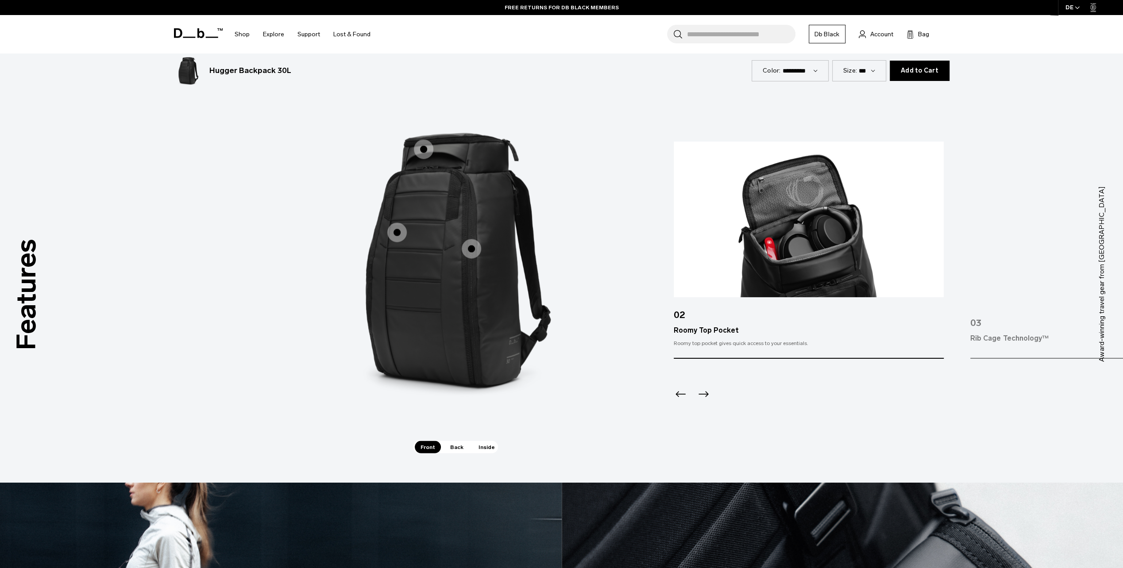
click at [767, 277] on img "2 / 3" at bounding box center [809, 219] width 270 height 156
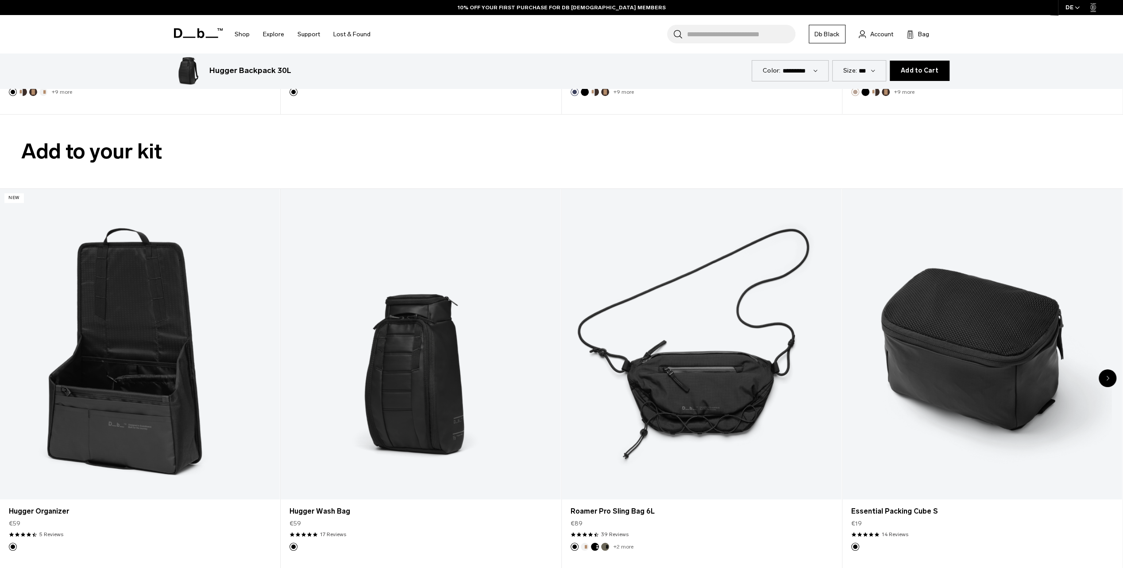
scroll to position [3186, 0]
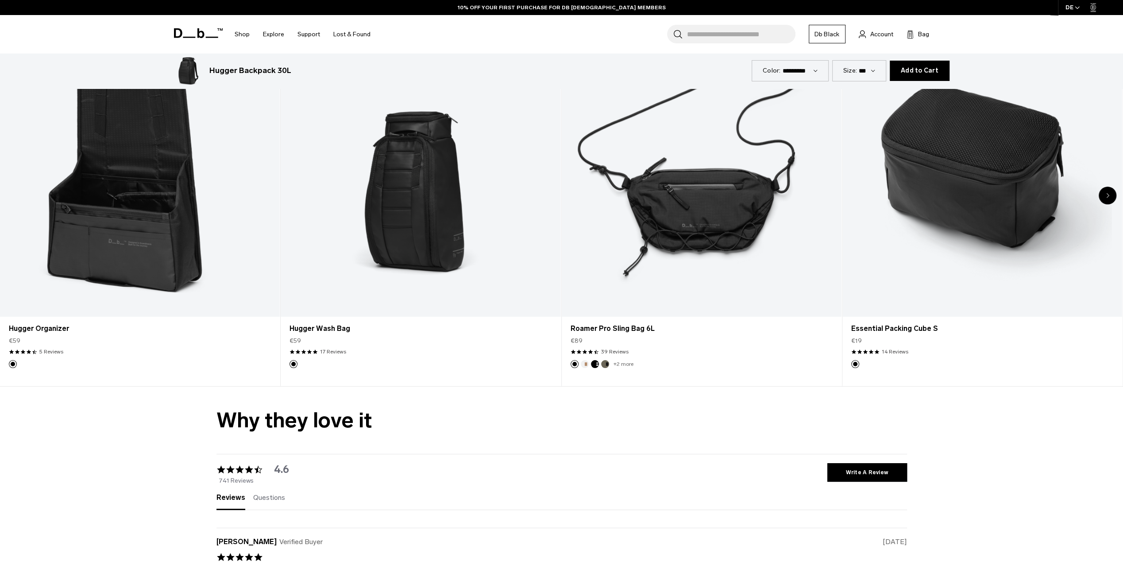
click at [1105, 201] on div "Next slide" at bounding box center [1107, 196] width 18 height 18
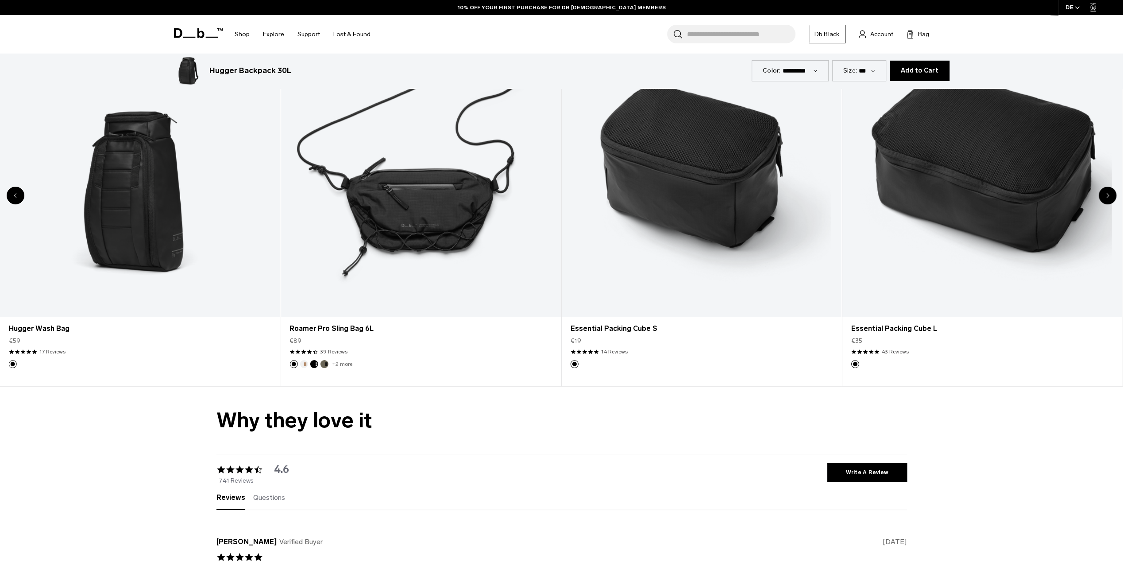
click at [1105, 201] on div "Next slide" at bounding box center [1107, 196] width 18 height 18
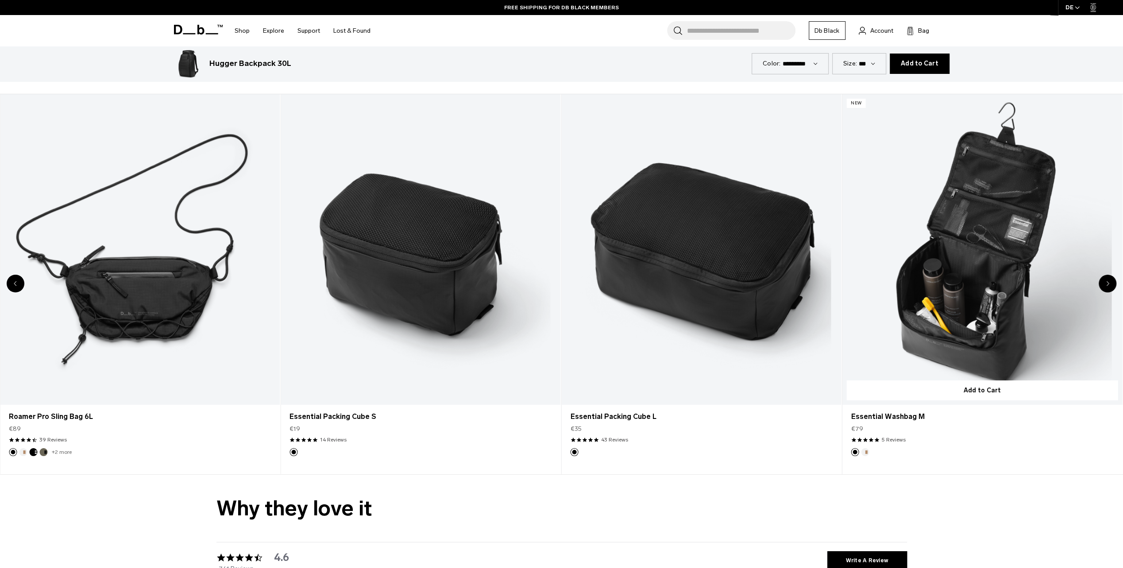
scroll to position [3098, 0]
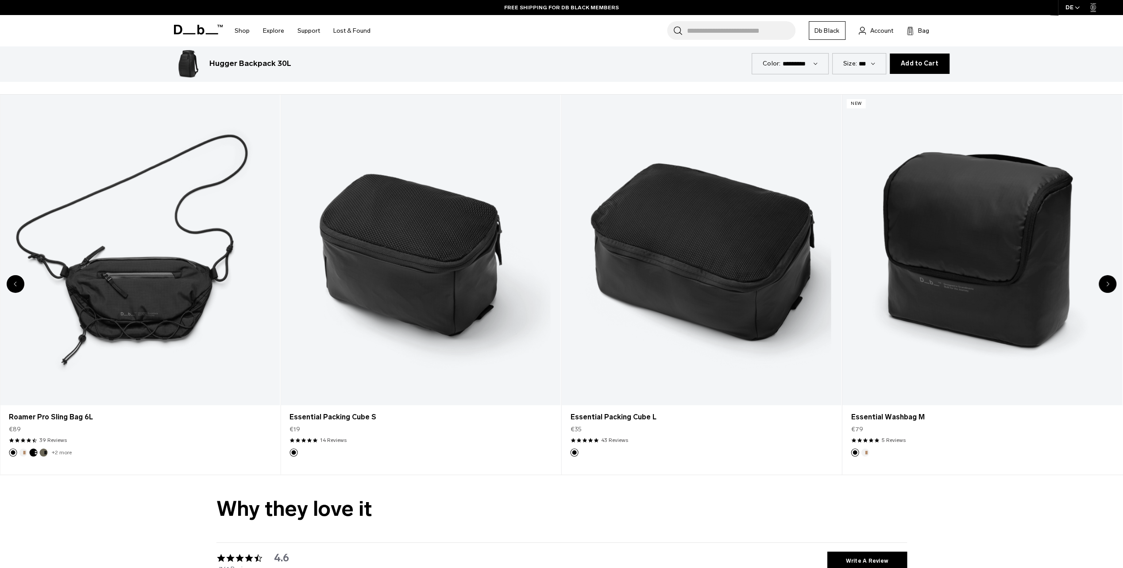
click at [1109, 288] on div "Next slide" at bounding box center [1107, 284] width 18 height 18
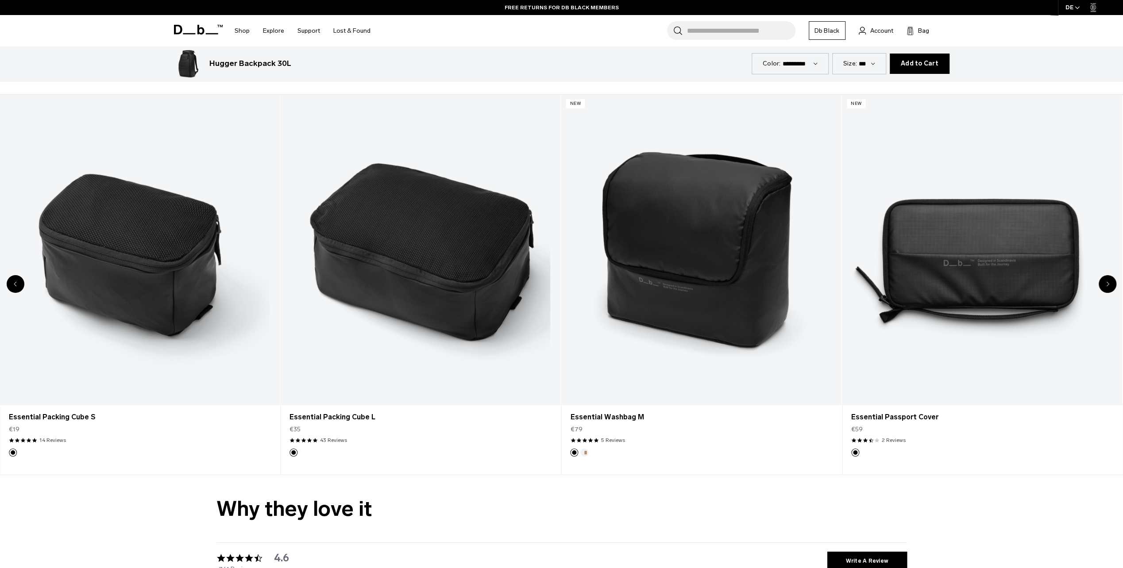
click at [1104, 278] on div "Next slide" at bounding box center [1107, 284] width 18 height 18
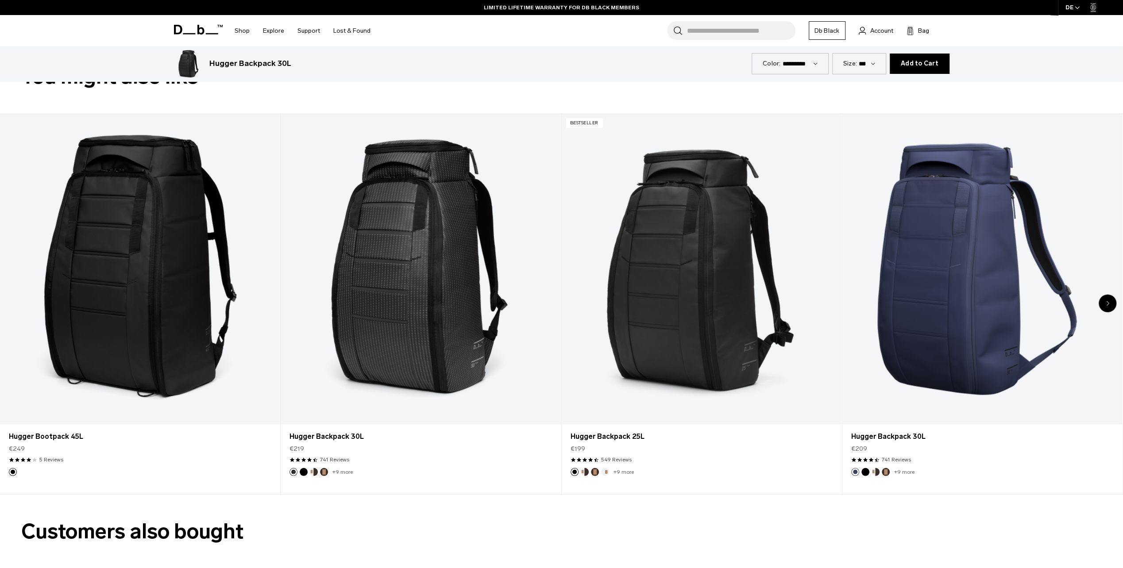
scroll to position [1814, 0]
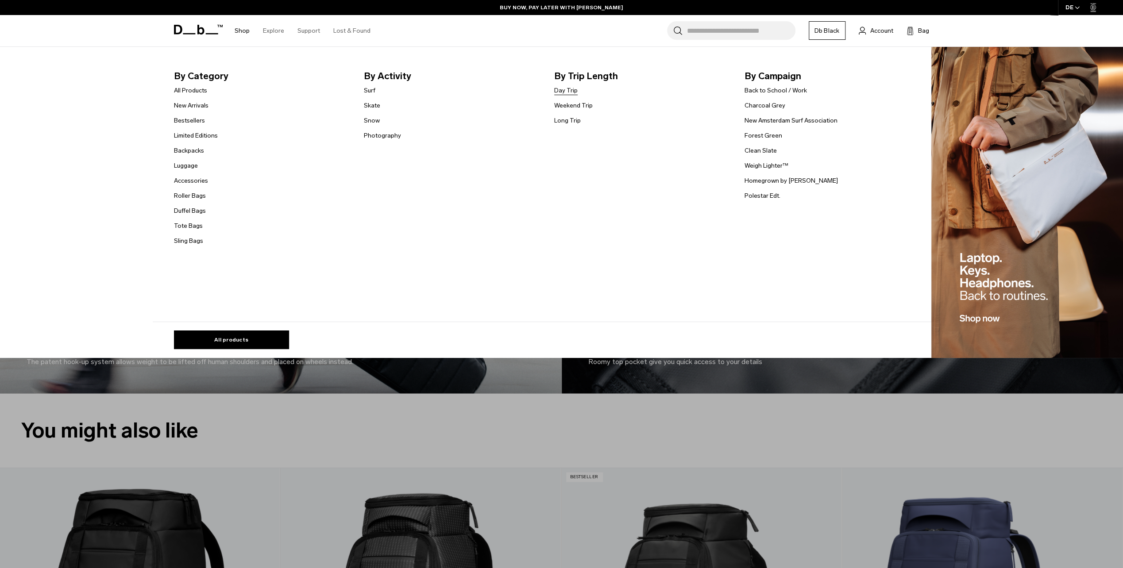
click at [561, 89] on link "Day Trip" at bounding box center [565, 90] width 23 height 9
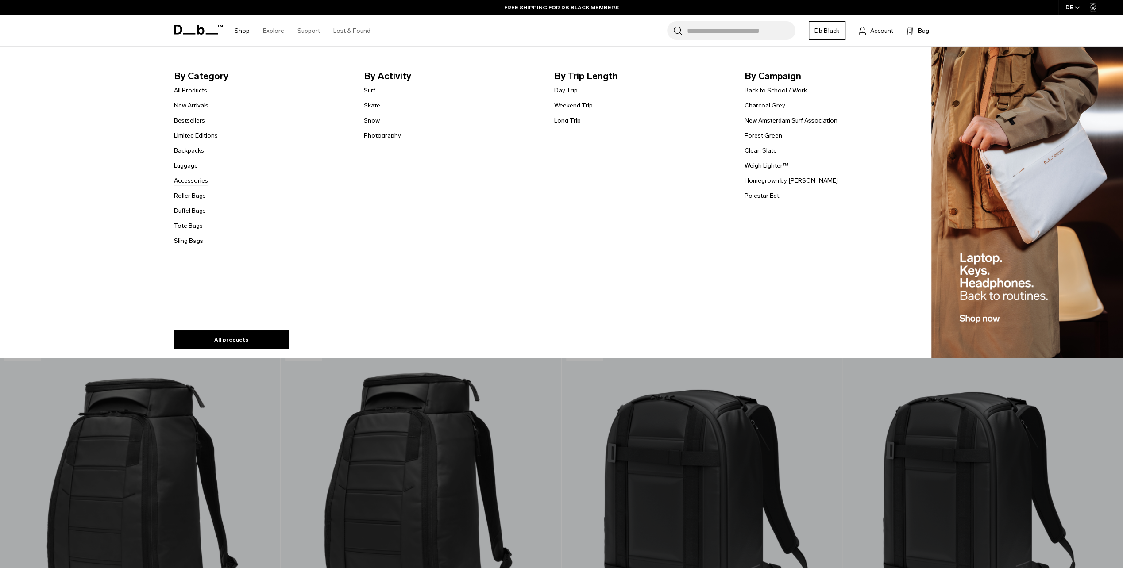
click at [183, 181] on link "Accessories" at bounding box center [191, 180] width 34 height 9
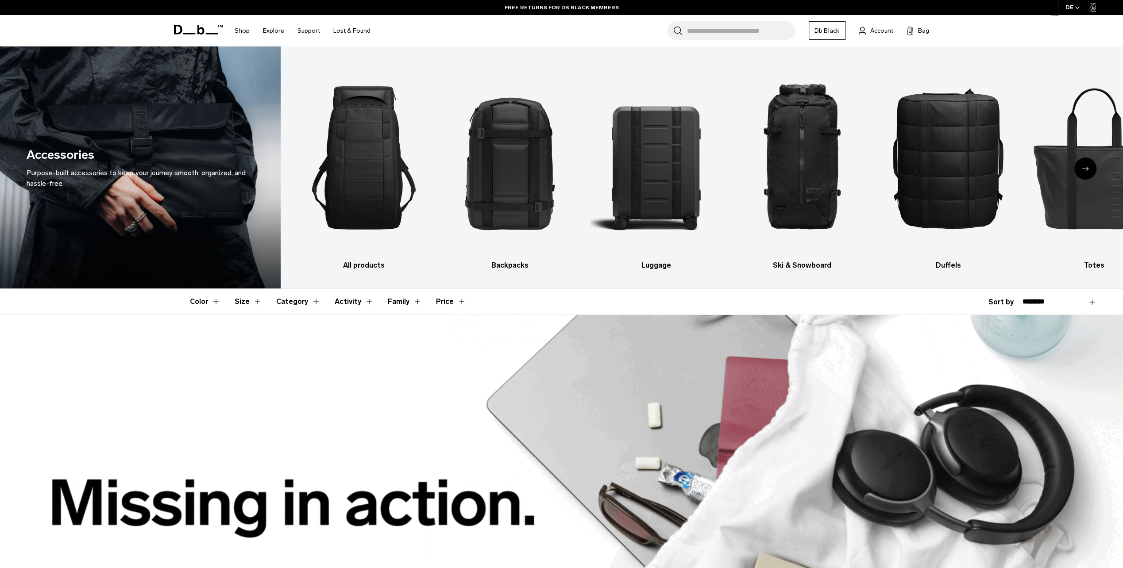
click at [1084, 165] on div "Next slide" at bounding box center [1085, 169] width 22 height 22
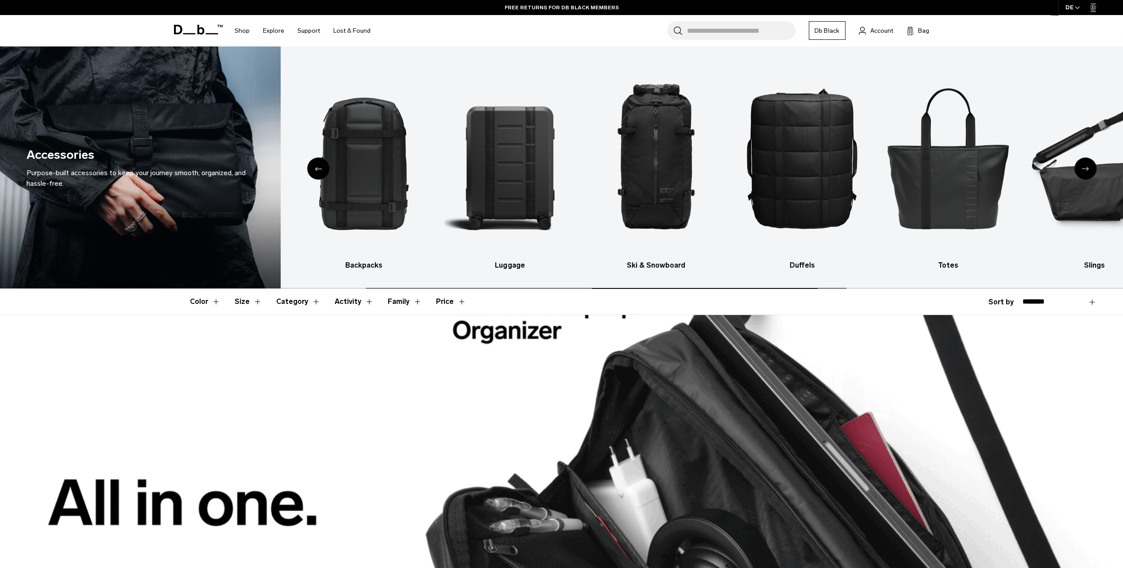
click at [1084, 165] on div "Next slide" at bounding box center [1085, 169] width 22 height 22
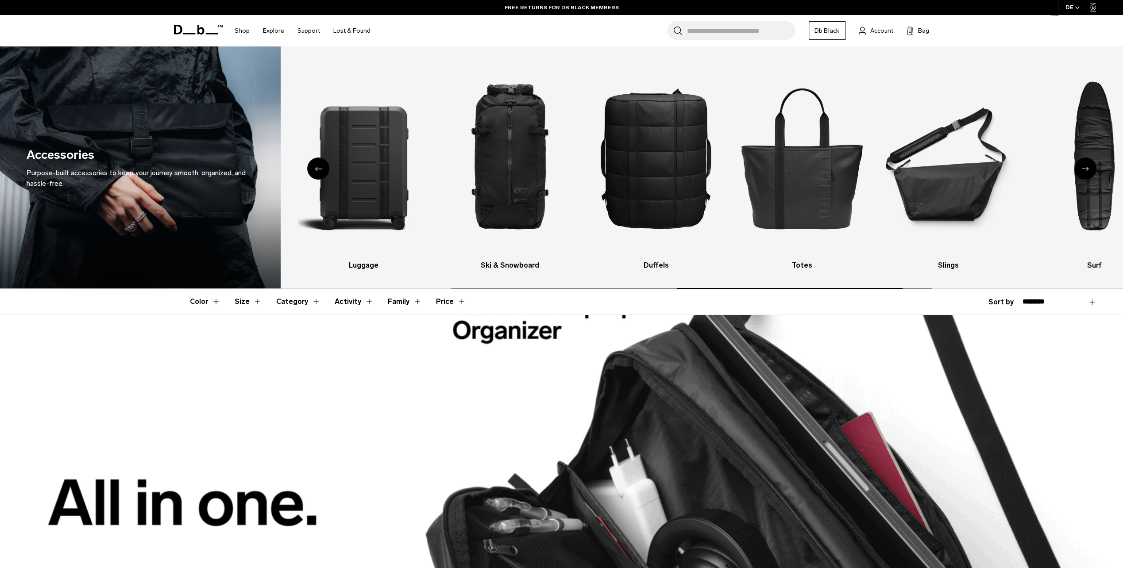
click at [1084, 165] on div "Next slide" at bounding box center [1085, 169] width 22 height 22
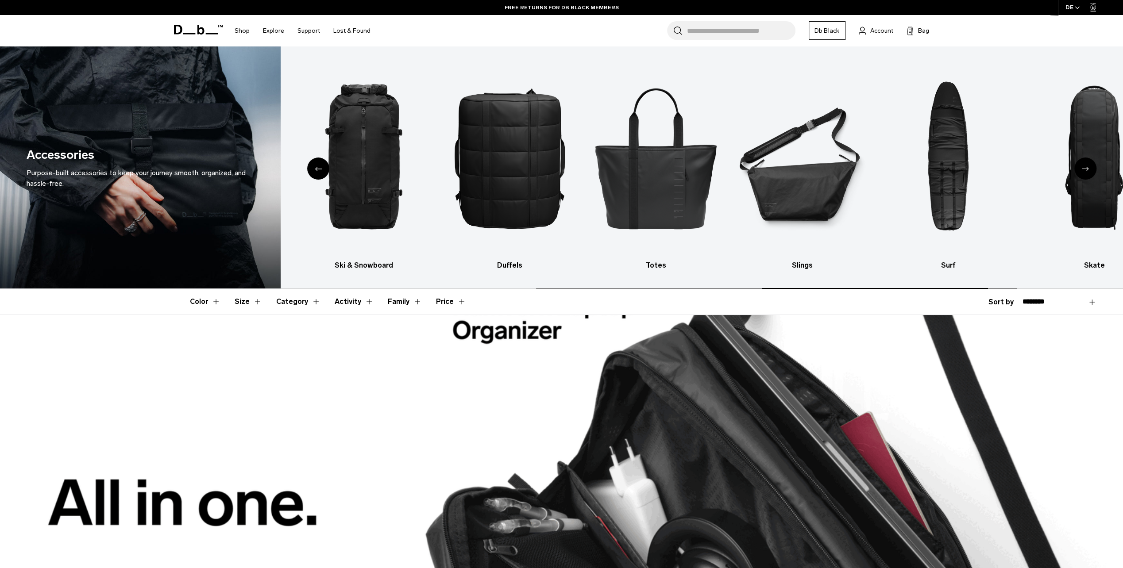
click at [1084, 165] on div "Next slide" at bounding box center [1085, 169] width 22 height 22
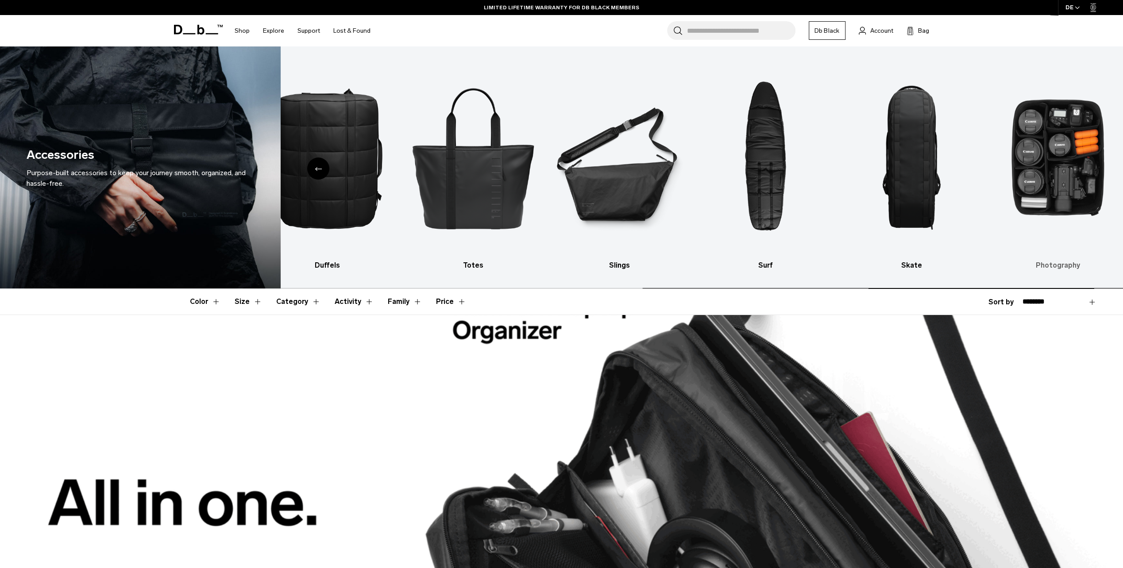
click at [1077, 172] on img "10 / 10" at bounding box center [1057, 158] width 131 height 196
click at [1049, 267] on h3 "Photography" at bounding box center [1057, 265] width 131 height 11
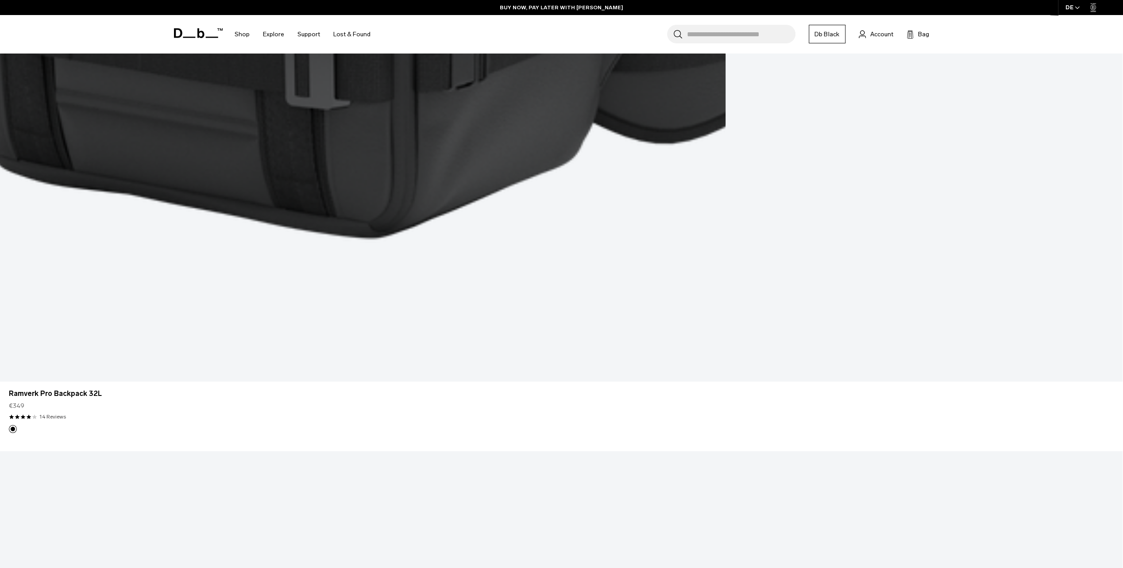
scroll to position [2522, 0]
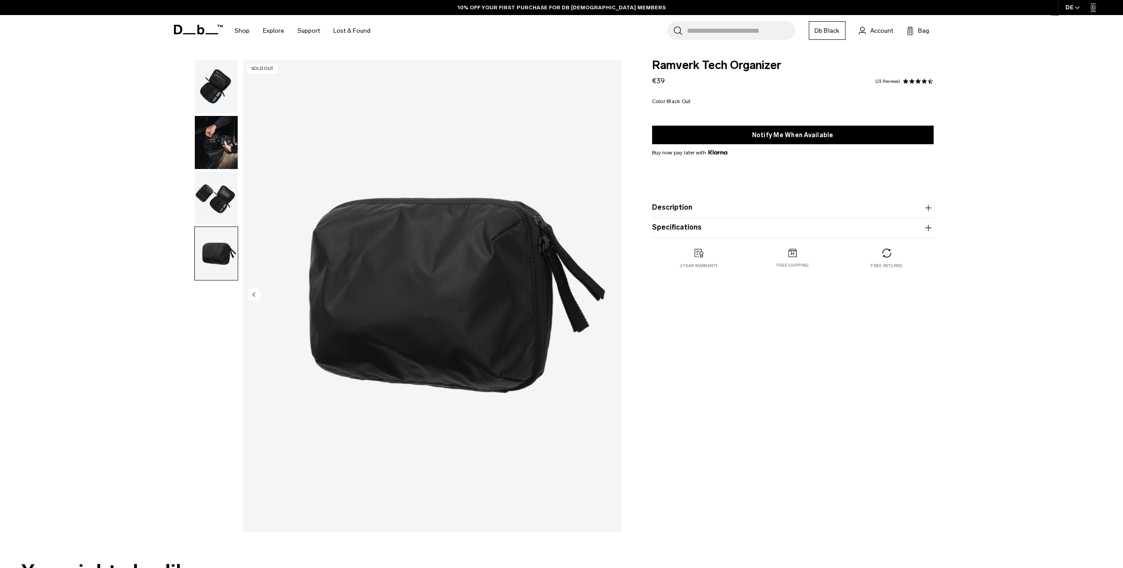
click at [229, 95] on img "button" at bounding box center [216, 86] width 43 height 53
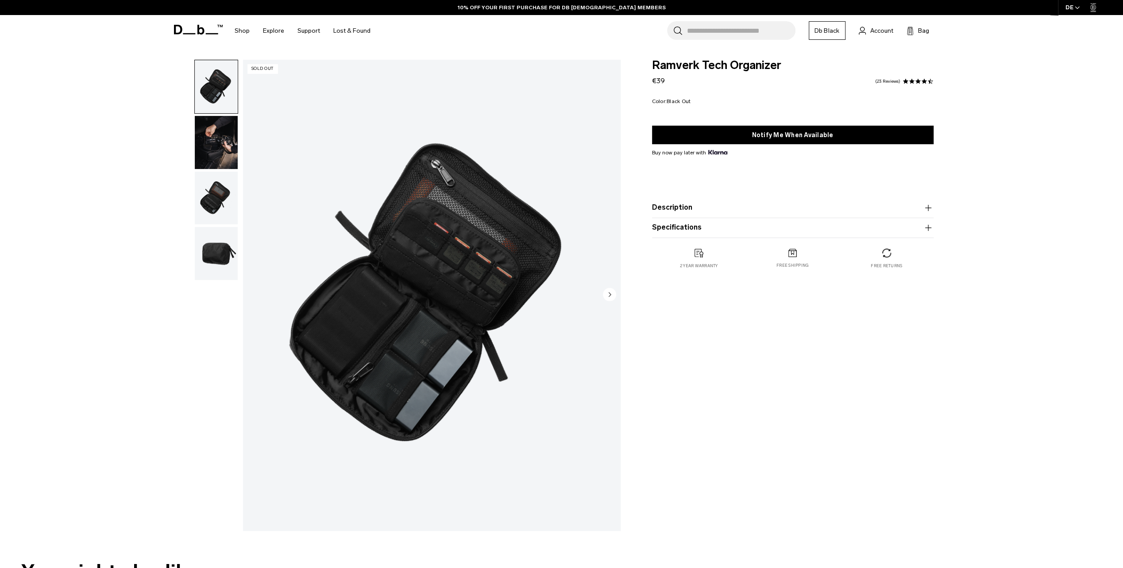
click at [219, 86] on img "button" at bounding box center [216, 86] width 43 height 53
click at [221, 147] on img "button" at bounding box center [216, 142] width 43 height 53
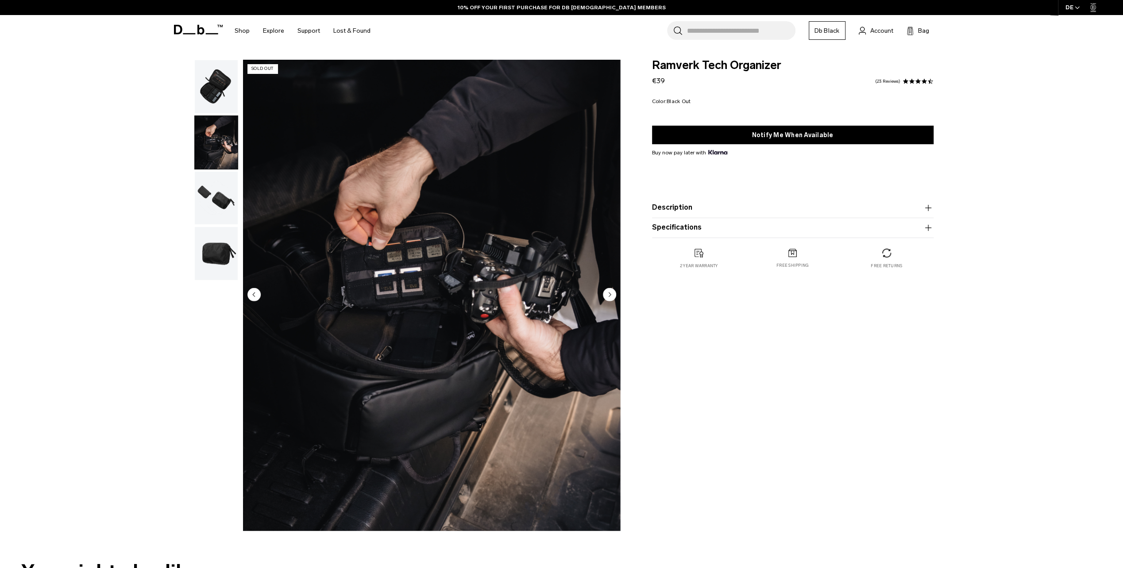
click at [212, 180] on img "button" at bounding box center [216, 198] width 43 height 53
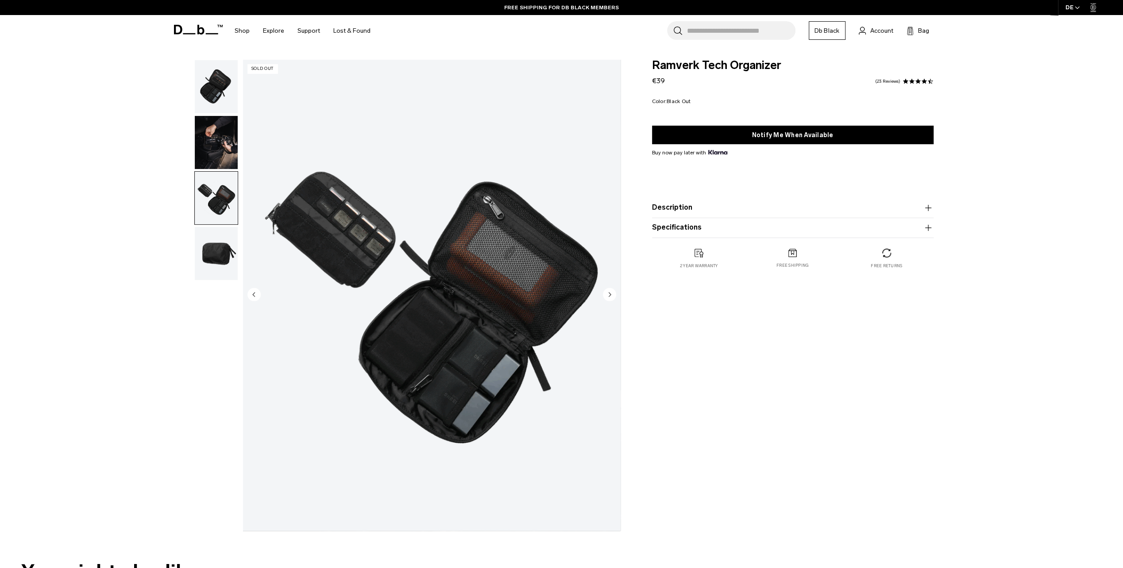
click at [709, 205] on button "Description" at bounding box center [792, 208] width 281 height 11
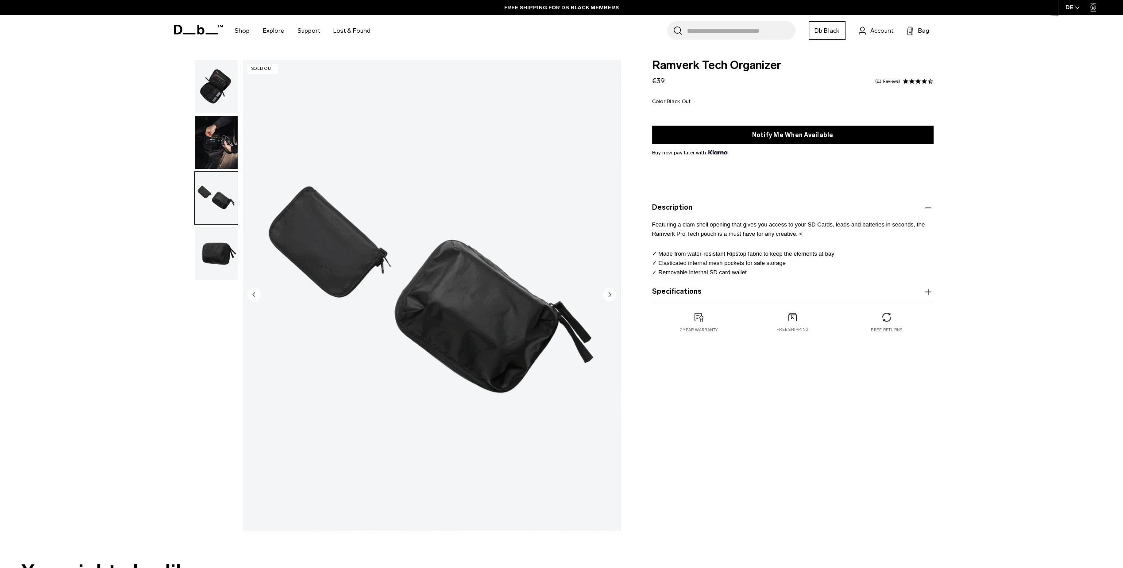
click at [709, 205] on button "Description" at bounding box center [792, 208] width 281 height 11
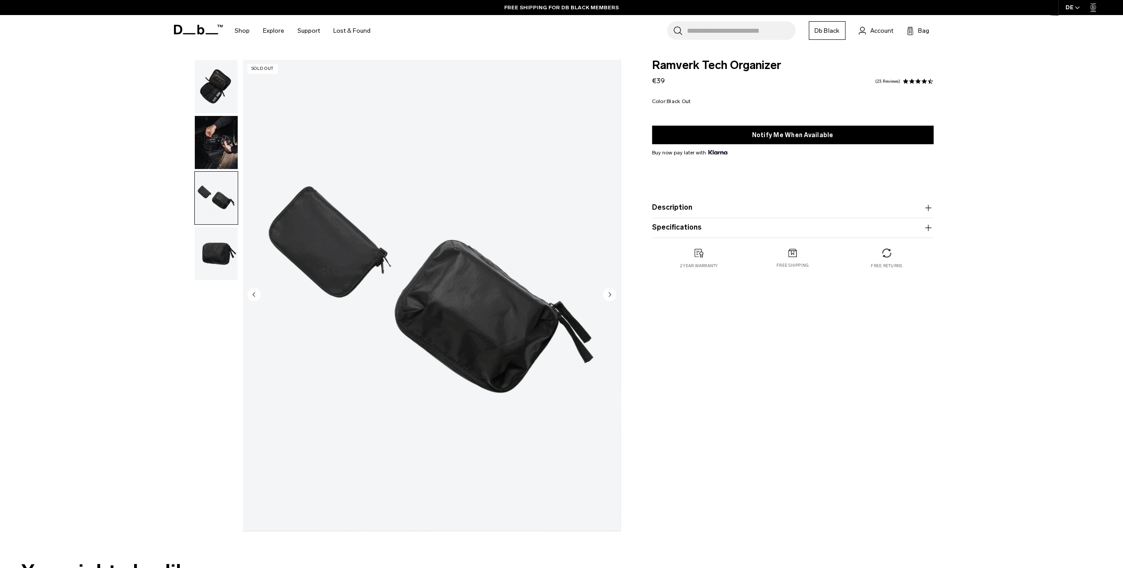
click at [691, 248] on div "Ramverk Tech Organizer €39 4.7 star rating 23 Reviews Color: Black Out Out of s…" at bounding box center [792, 173] width 335 height 227
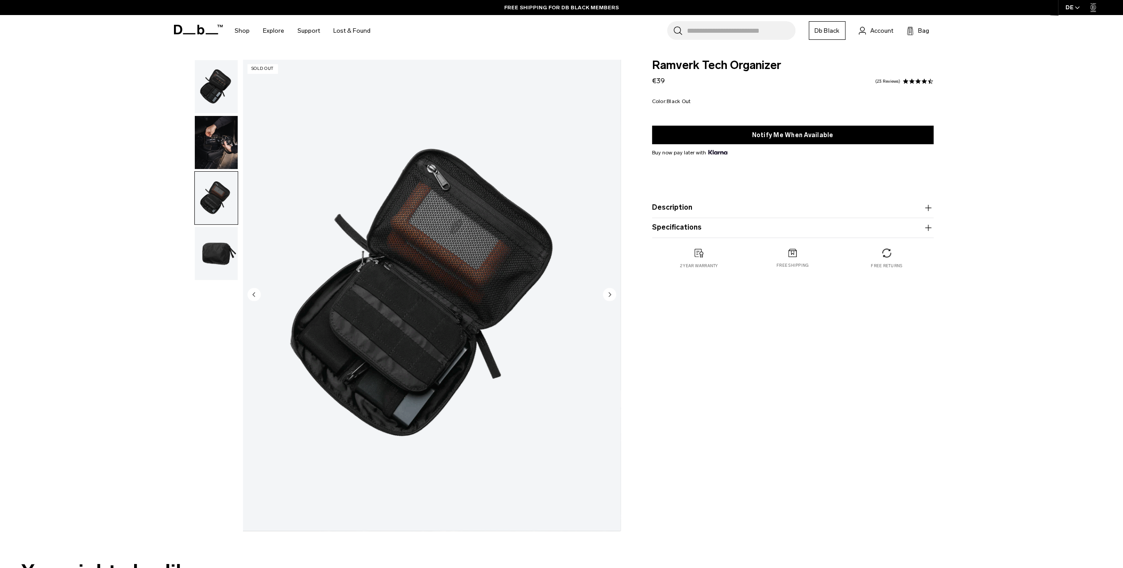
click at [691, 232] on button "Specifications" at bounding box center [792, 228] width 281 height 11
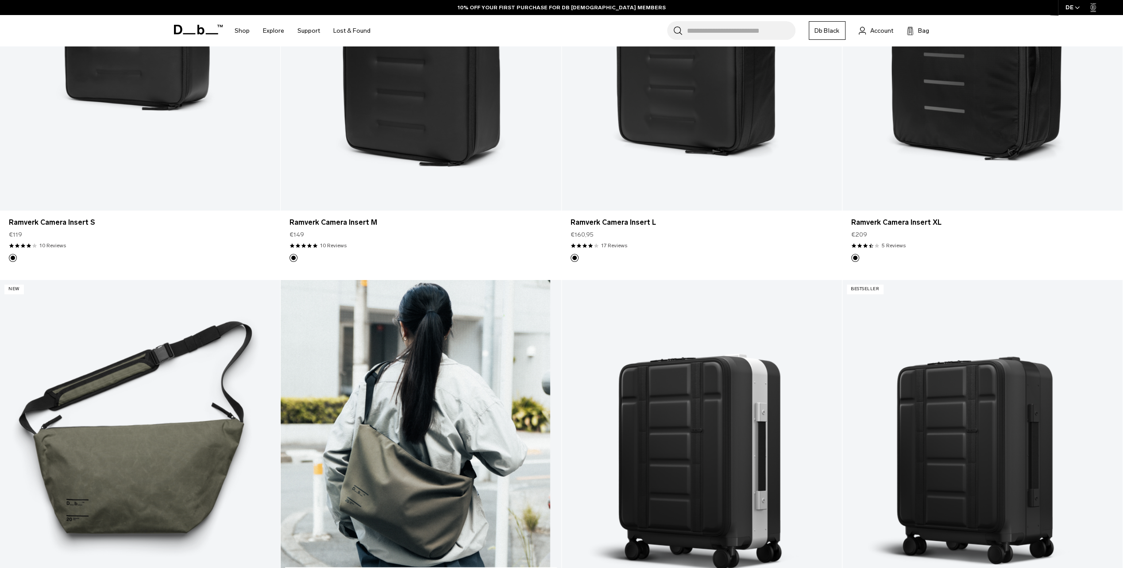
scroll to position [664, 0]
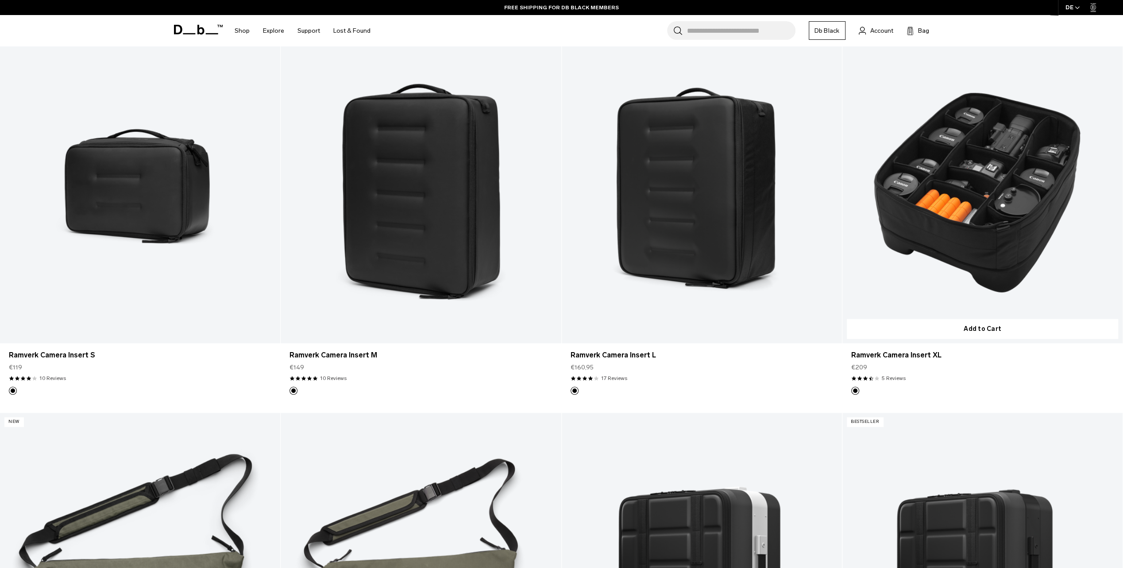
click at [907, 237] on link "Ramverk Camera Insert XL" at bounding box center [982, 188] width 280 height 312
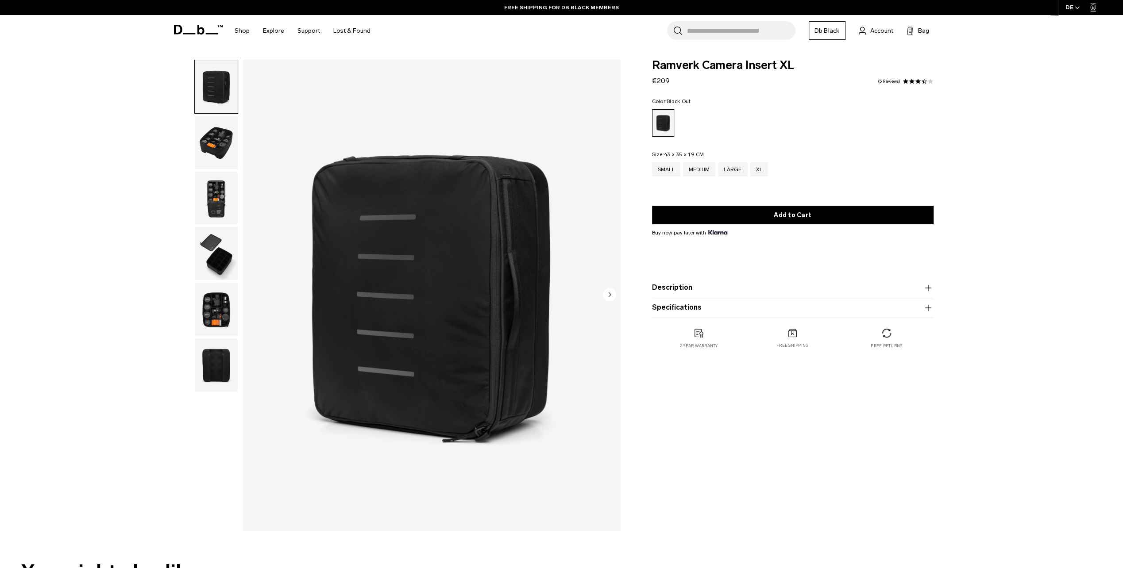
click at [222, 313] on img "button" at bounding box center [216, 309] width 43 height 53
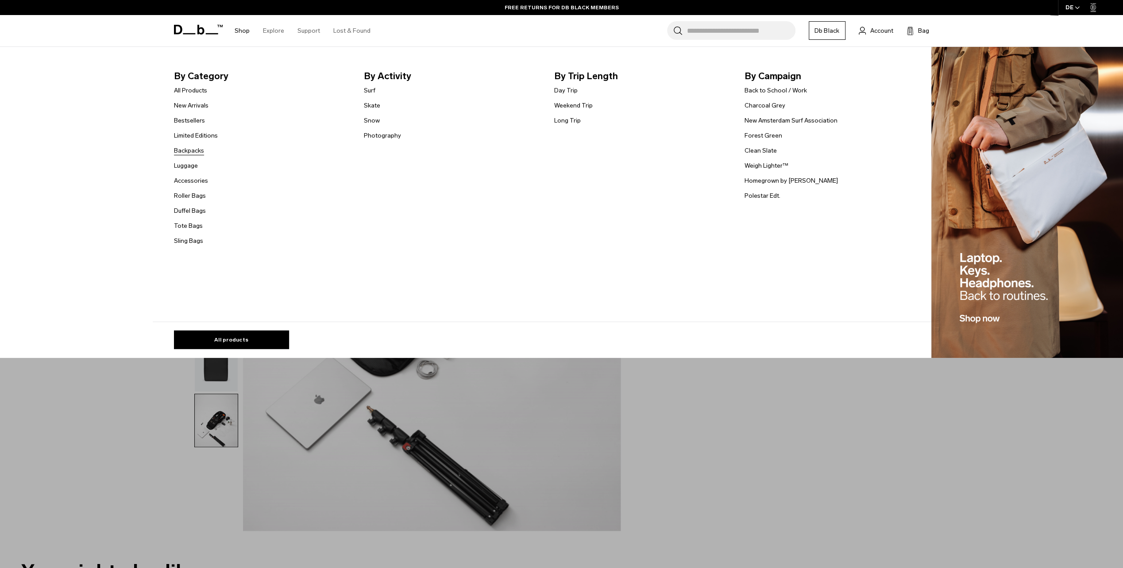
click at [194, 150] on link "Backpacks" at bounding box center [189, 150] width 30 height 9
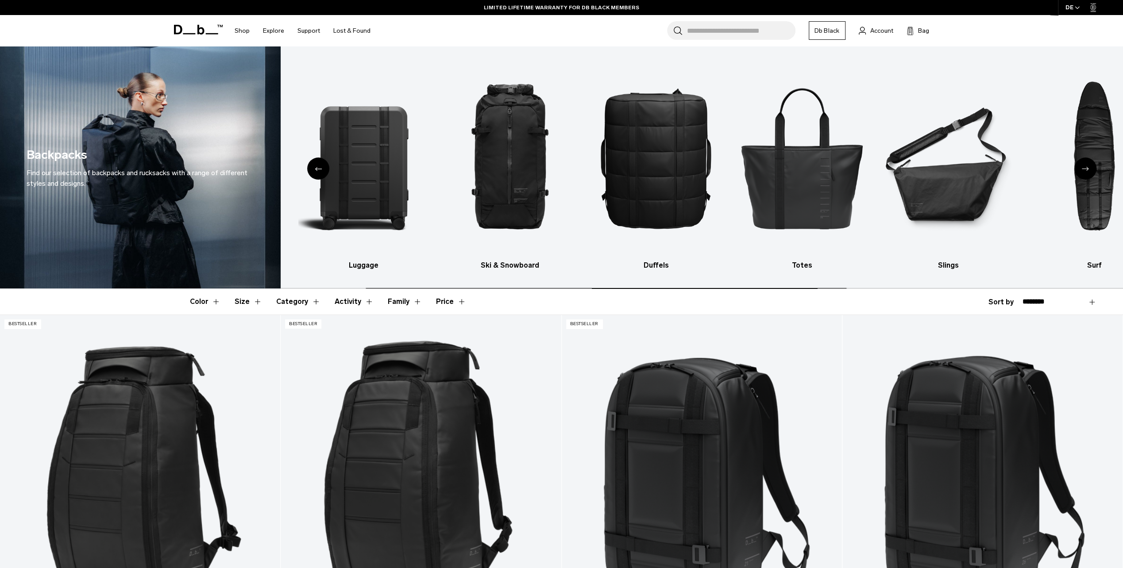
scroll to position [177, 0]
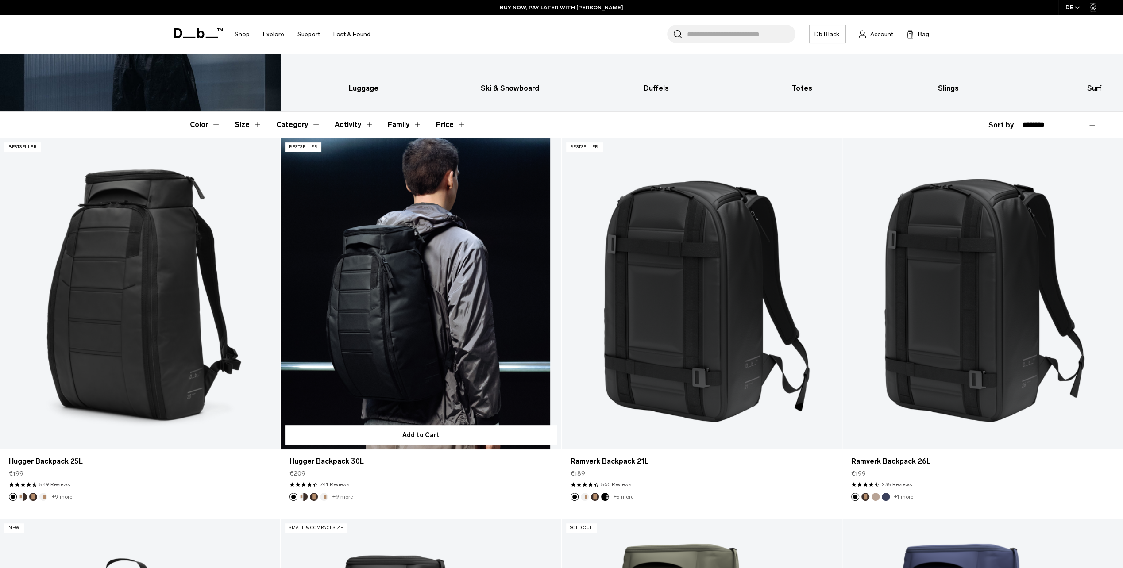
click at [387, 284] on link "Hugger Backpack 30L" at bounding box center [421, 294] width 280 height 312
